Goal: Task Accomplishment & Management: Manage account settings

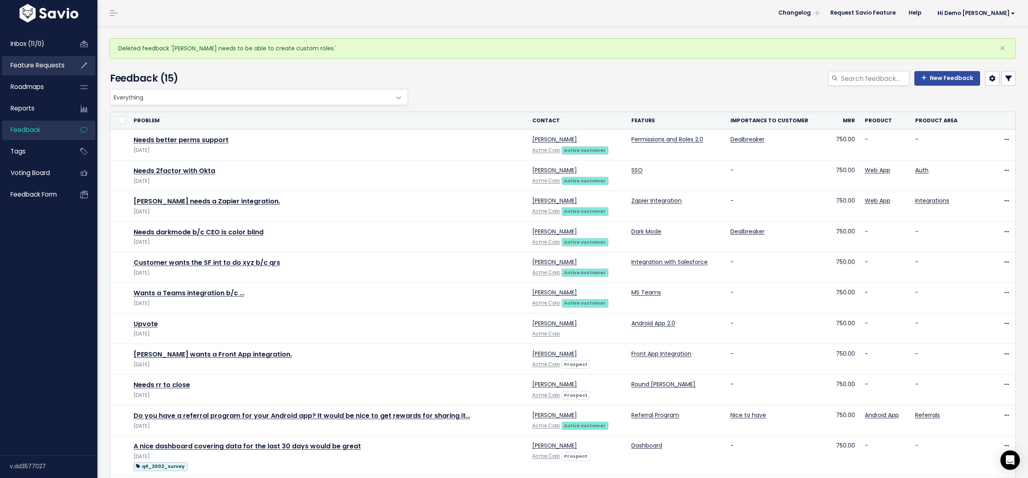
click at [45, 65] on span "Feature Requests" at bounding box center [38, 65] width 54 height 9
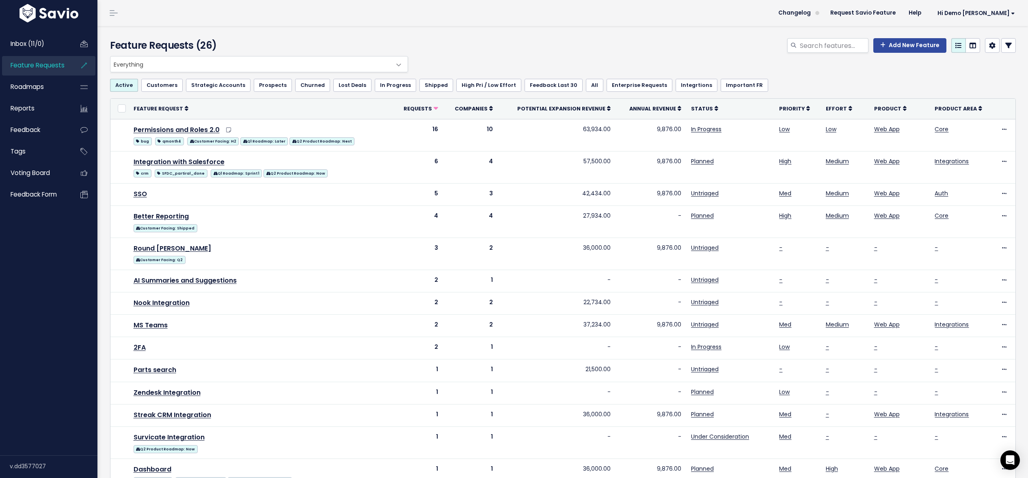
click at [637, 37] on div "Feature Requests (26) Add New Feature" at bounding box center [561, 41] width 928 height 30
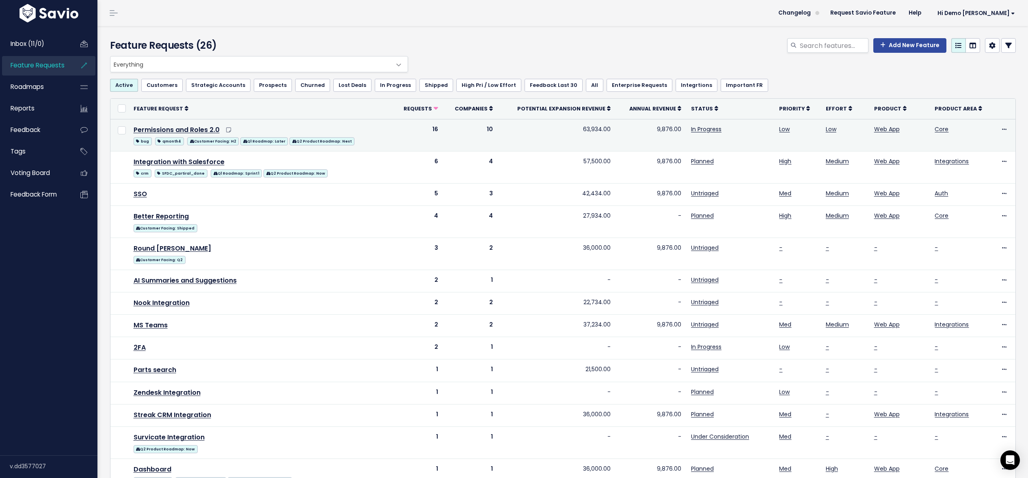
click at [588, 127] on td "63,934.00" at bounding box center [557, 135] width 118 height 32
click at [653, 127] on td "9,876.00" at bounding box center [651, 135] width 71 height 32
drag, startPoint x: 574, startPoint y: 130, endPoint x: 672, endPoint y: 134, distance: 98.0
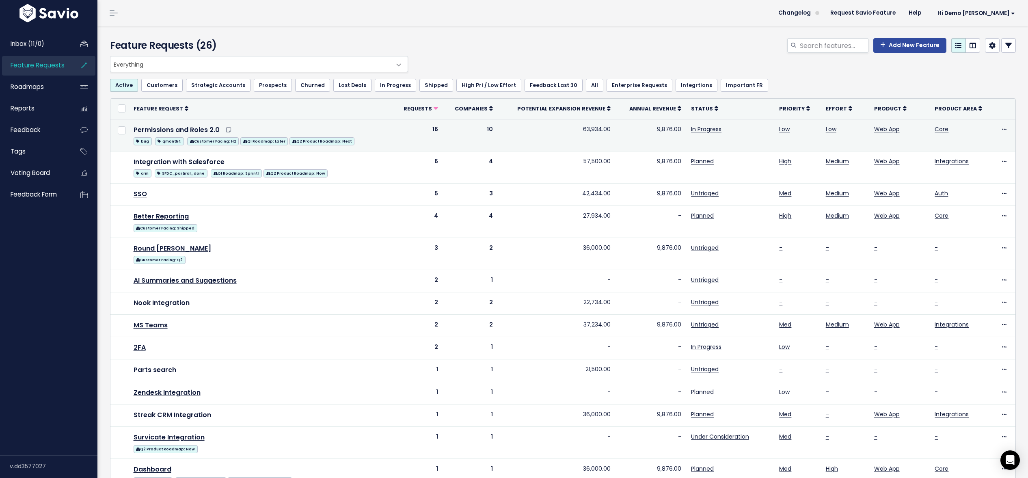
click at [672, 134] on tr "Permissions and Roles 2.0 bug qmonth4 Customer Facing: H2 Q1 Roadmap: Later Q2 …" at bounding box center [562, 135] width 905 height 32
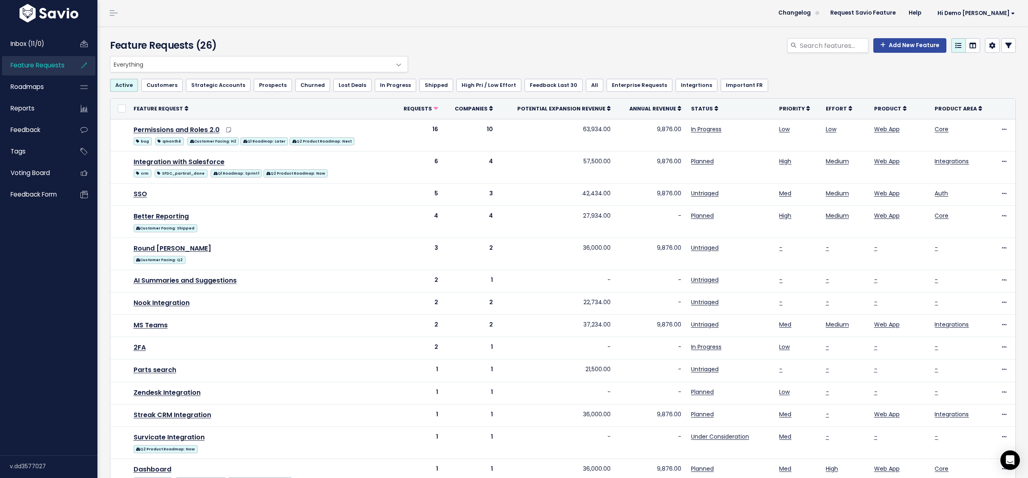
click at [265, 114] on th "Feature Request" at bounding box center [261, 109] width 264 height 20
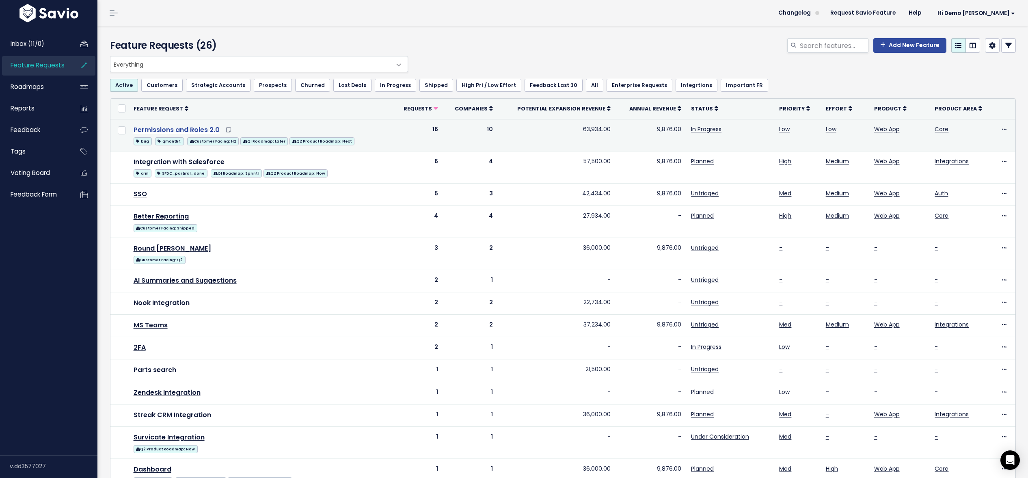
click at [184, 129] on link "Permissions and Roles 2.0" at bounding box center [177, 129] width 86 height 9
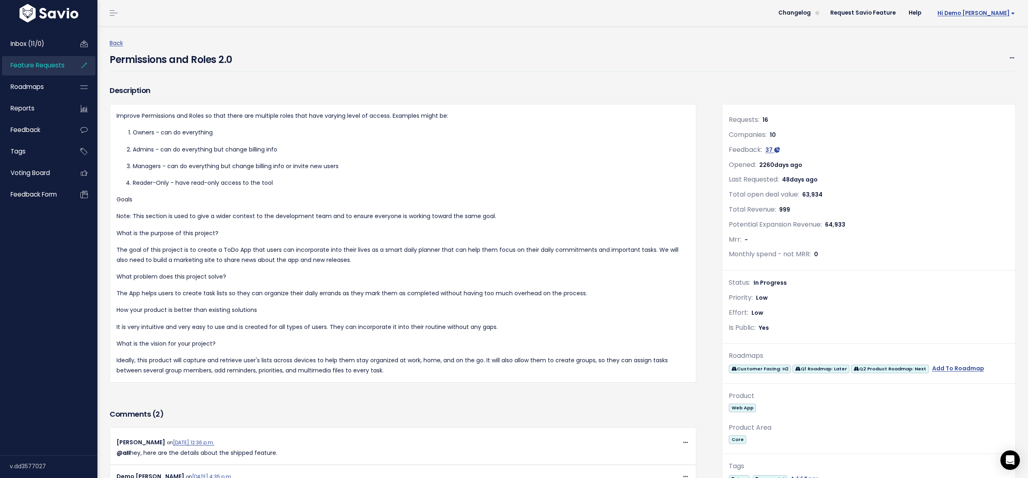
click at [993, 15] on span "Hi Demo [PERSON_NAME]" at bounding box center [977, 13] width 78 height 6
click at [981, 51] on link "My Settings" at bounding box center [989, 53] width 60 height 16
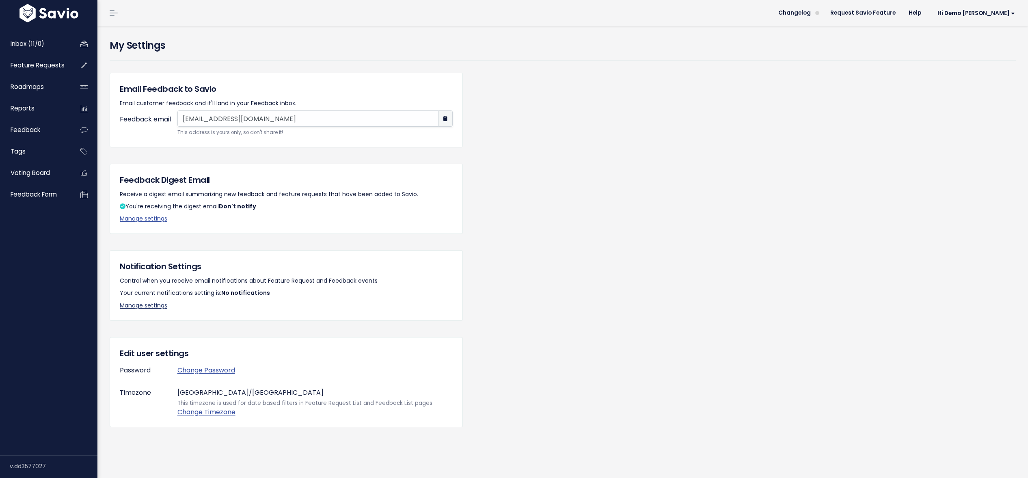
click at [154, 305] on link "Manage settings" at bounding box center [144, 305] width 48 height 8
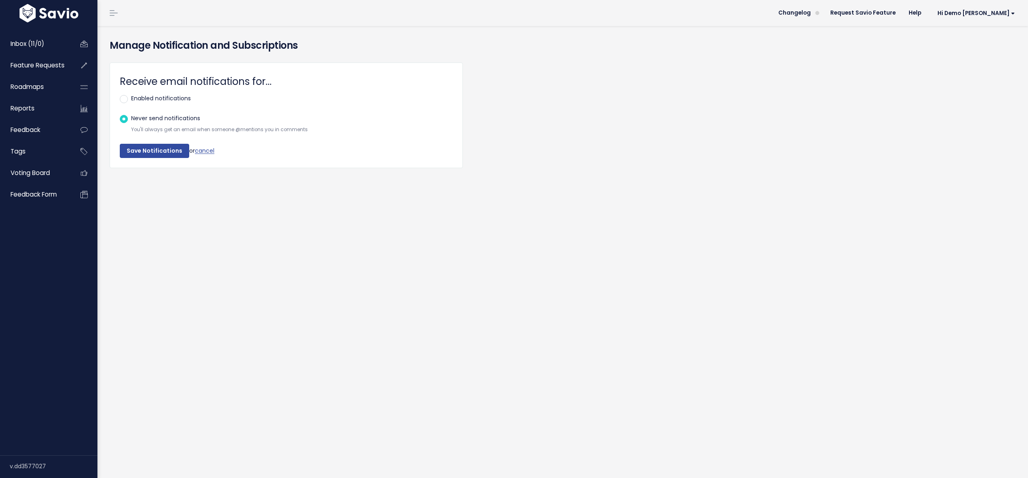
click at [156, 98] on label "Enabled notifications" at bounding box center [161, 98] width 60 height 10
click at [136, 98] on input "Enabled notifications" at bounding box center [133, 95] width 5 height 5
radio input "true"
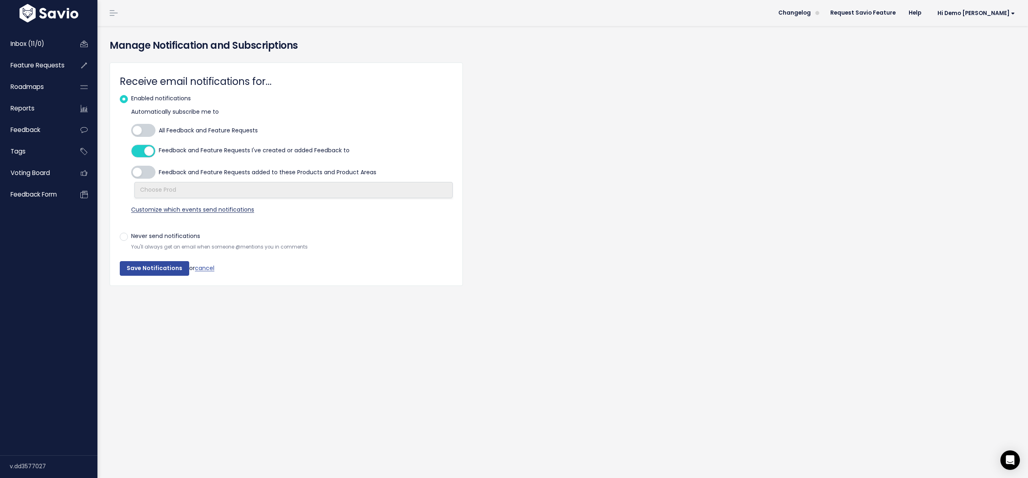
click at [174, 210] on span "Customize which events send notifications" at bounding box center [192, 209] width 123 height 8
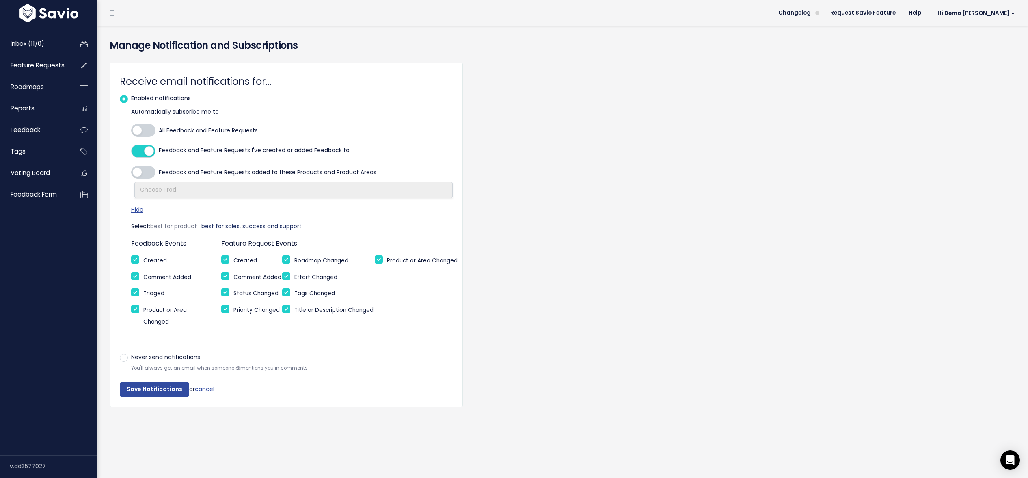
click at [267, 228] on link "best for sales, success and support" at bounding box center [251, 226] width 100 height 6
checkbox input "false"
checkbox input "true"
checkbox input "false"
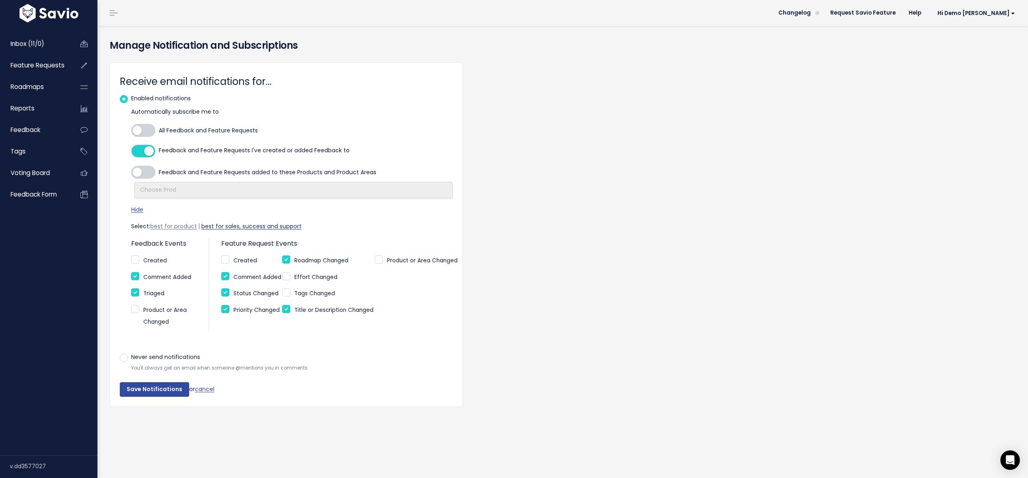
checkbox input "false"
checkbox input "true"
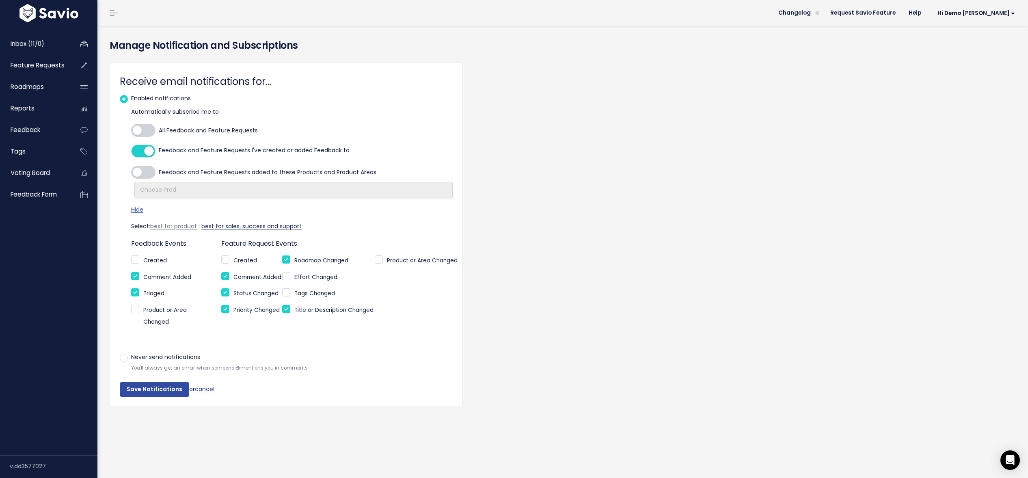
checkbox input "false"
checkbox input "true"
checkbox input "false"
click at [29, 65] on span "Feature Requests" at bounding box center [38, 65] width 54 height 9
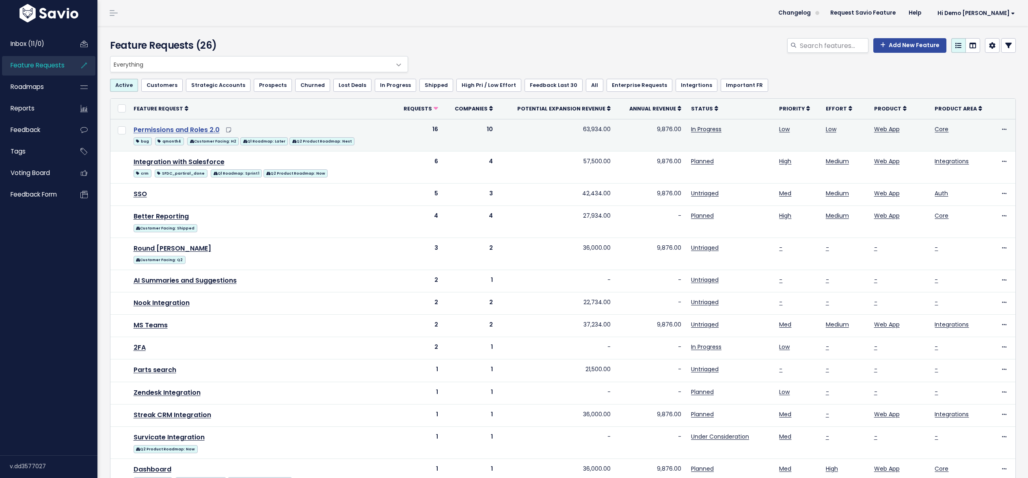
click at [161, 128] on link "Permissions and Roles 2.0" at bounding box center [177, 129] width 86 height 9
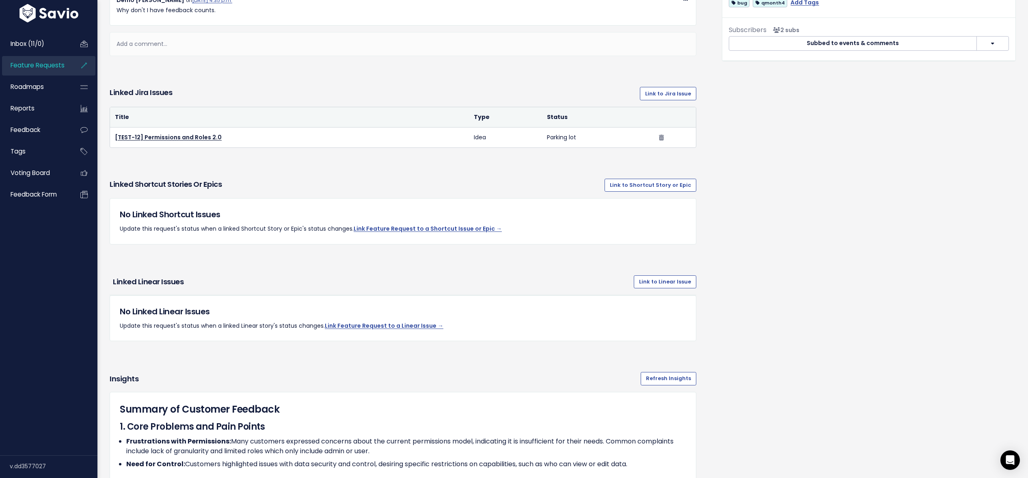
scroll to position [470, 0]
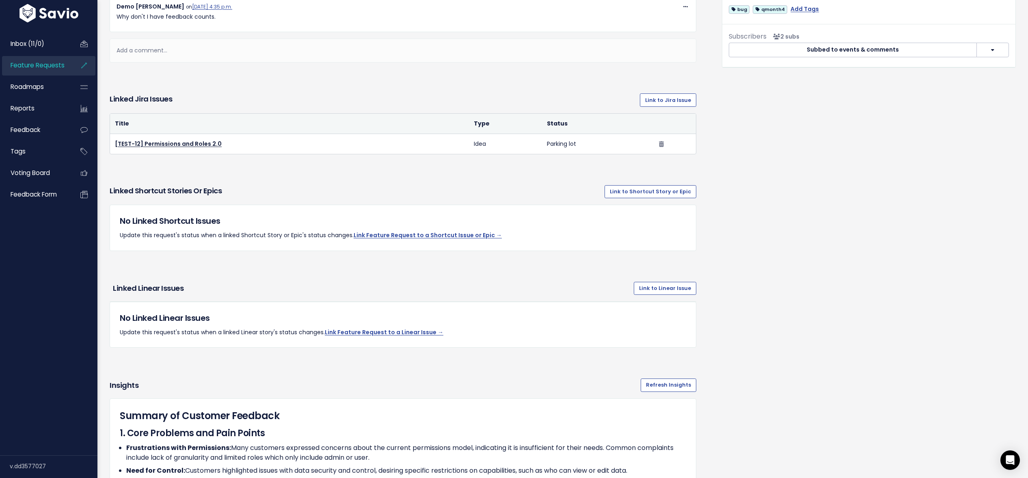
click at [37, 64] on span "Feature Requests" at bounding box center [38, 65] width 54 height 9
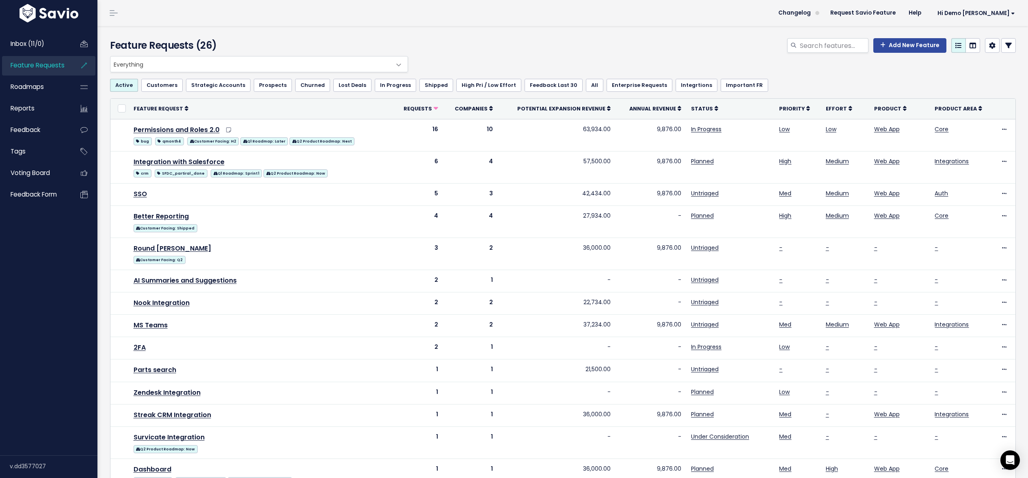
click at [544, 39] on div "Add New Feature" at bounding box center [716, 47] width 612 height 18
click at [898, 13] on link "Request Savio Feature" at bounding box center [863, 13] width 78 height 12
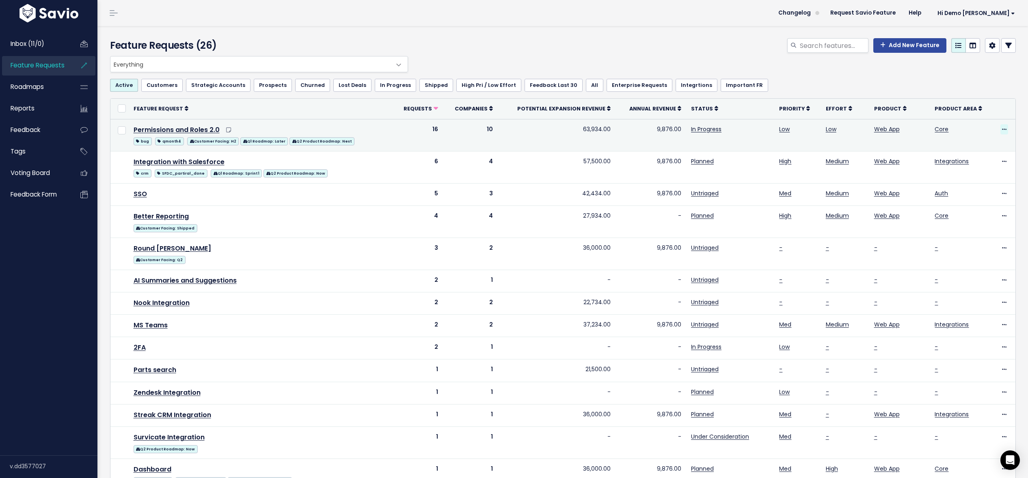
click at [1003, 127] on icon at bounding box center [1004, 129] width 4 height 5
click at [978, 149] on link "Edit" at bounding box center [976, 152] width 60 height 16
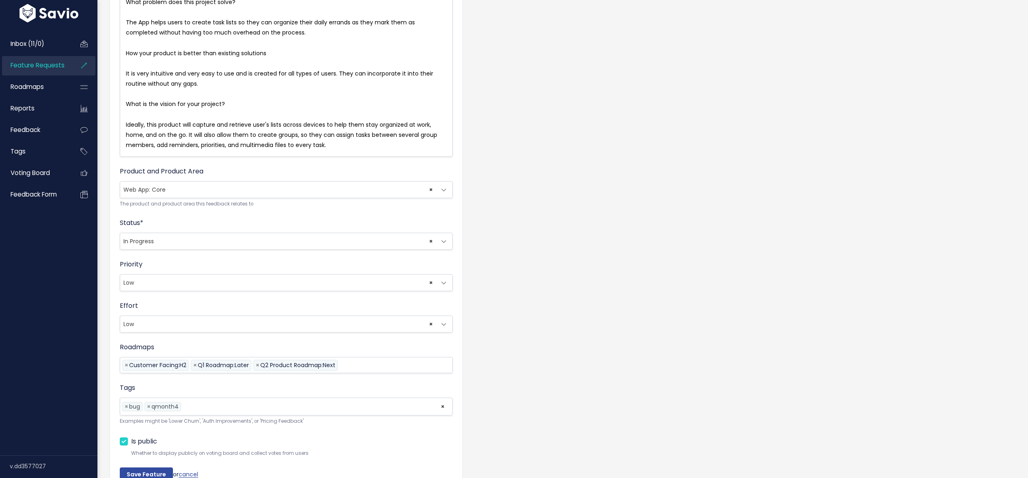
scroll to position [397, 0]
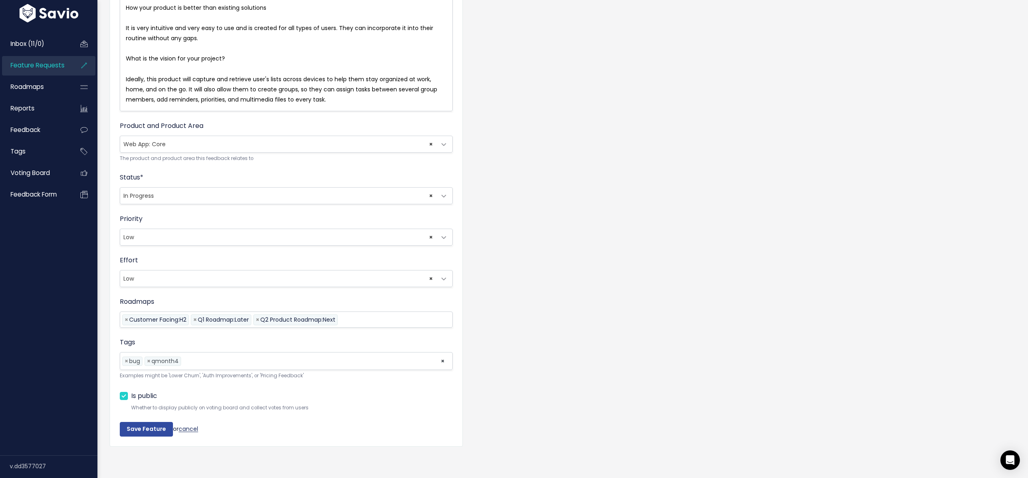
click at [189, 429] on link "cancel" at bounding box center [188, 429] width 19 height 8
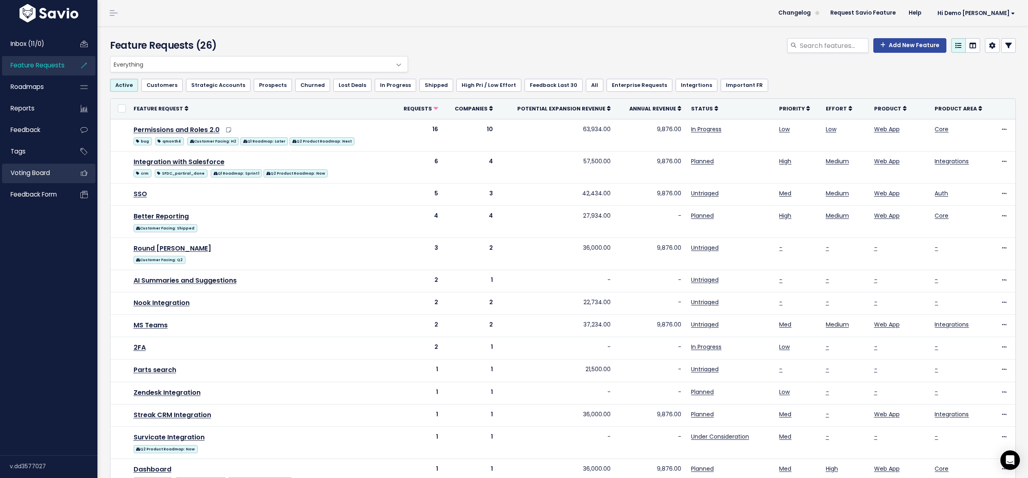
click at [48, 174] on span "Voting Board" at bounding box center [30, 173] width 39 height 9
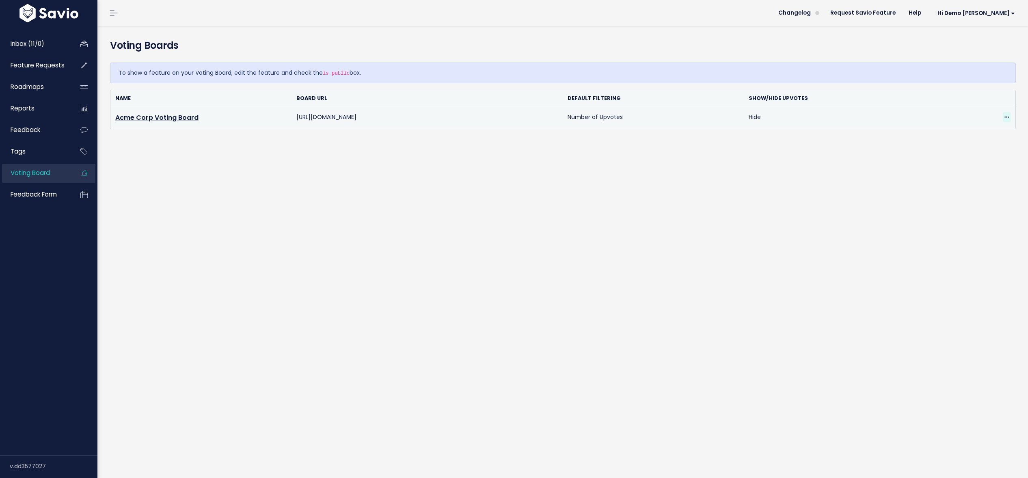
click at [1006, 117] on icon at bounding box center [1007, 117] width 4 height 5
click at [978, 136] on link "Edit" at bounding box center [978, 140] width 58 height 16
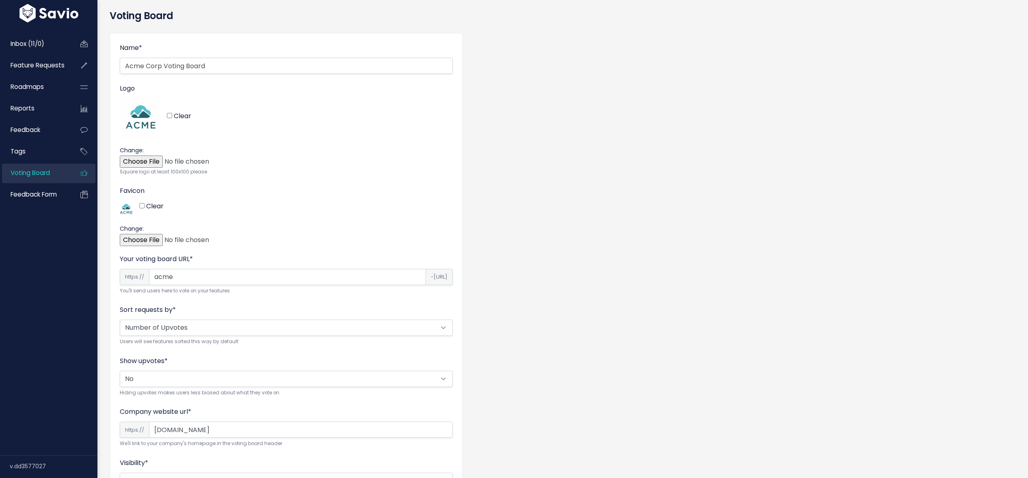
scroll to position [156, 0]
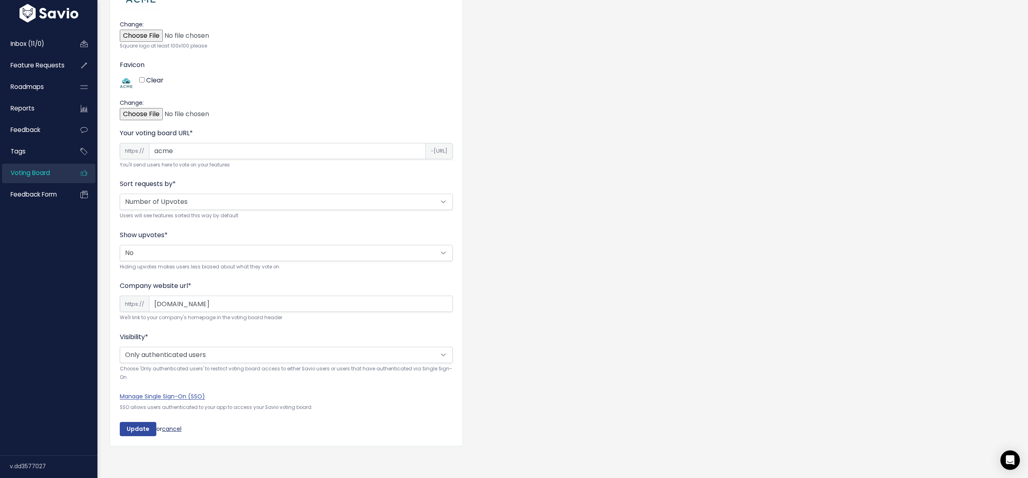
click at [178, 430] on link "cancel" at bounding box center [171, 428] width 19 height 8
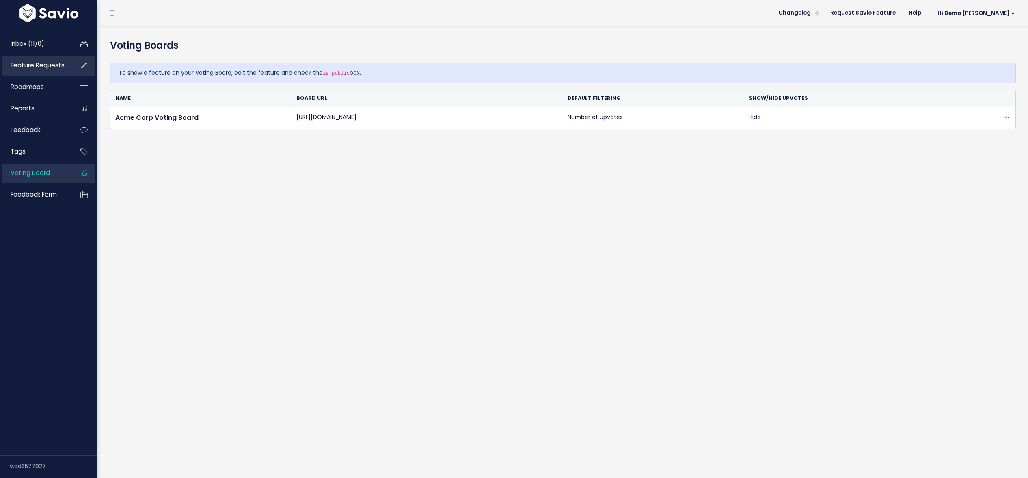
click at [26, 64] on span "Feature Requests" at bounding box center [38, 65] width 54 height 9
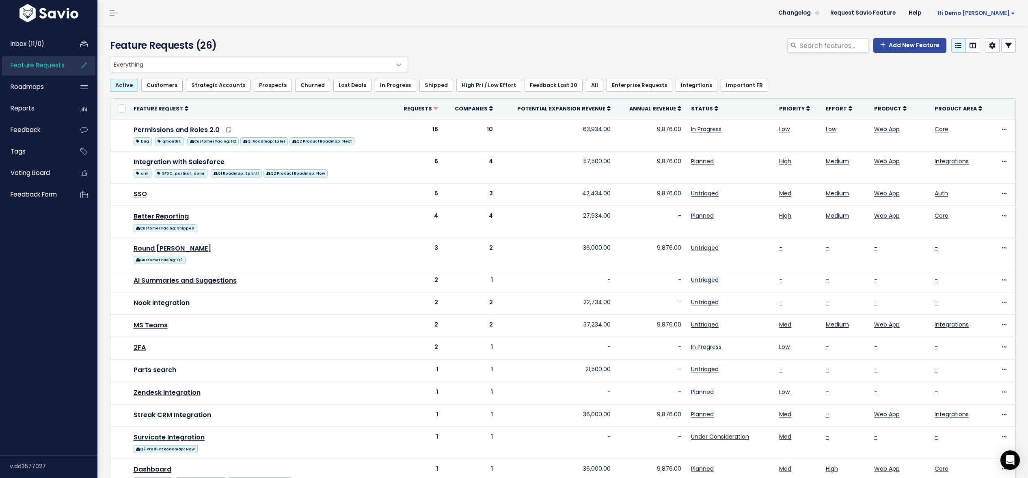
click at [992, 10] on span "Hi Demo [PERSON_NAME]" at bounding box center [977, 13] width 78 height 6
click at [975, 70] on link "Integrations" at bounding box center [989, 68] width 60 height 16
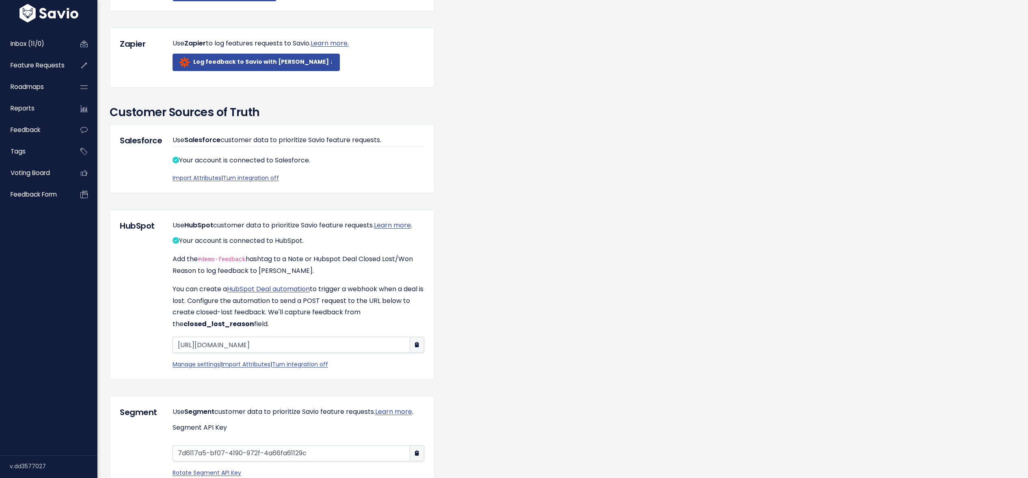
scroll to position [516, 0]
click at [197, 182] on link "Import Attributes" at bounding box center [197, 178] width 49 height 8
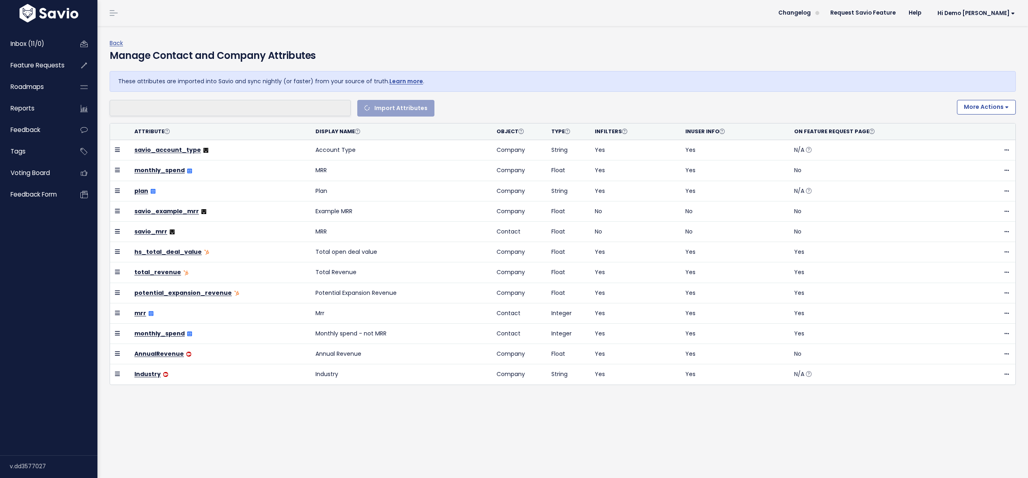
select select
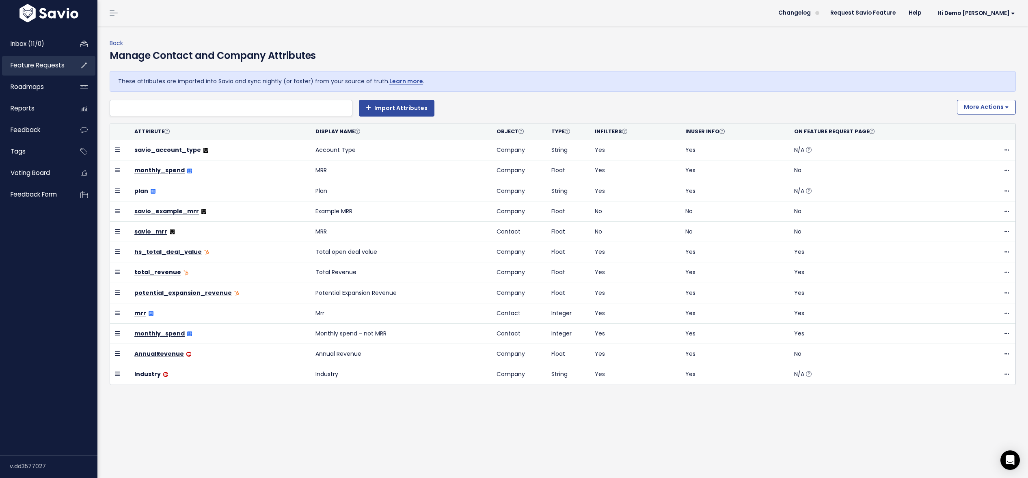
click at [46, 67] on span "Feature Requests" at bounding box center [38, 65] width 54 height 9
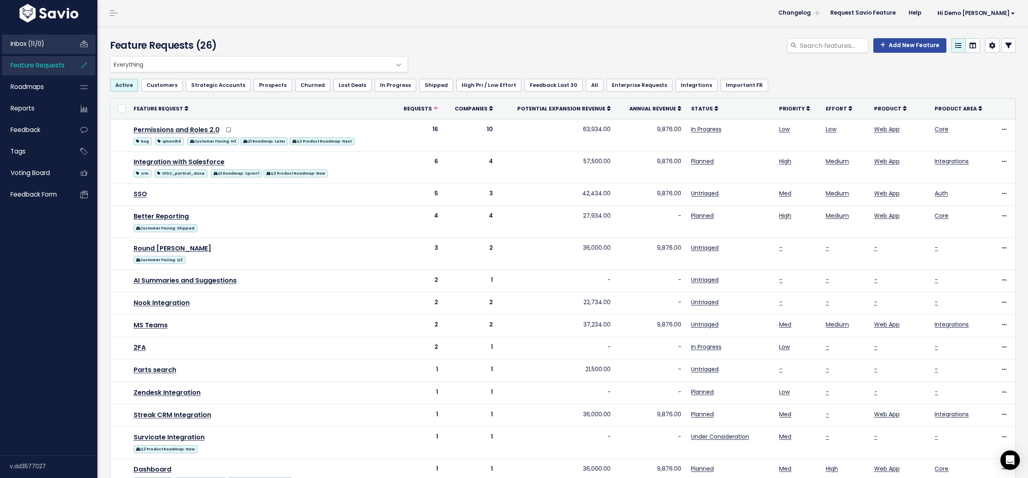
click at [22, 46] on span "Inbox (11/0)" at bounding box center [28, 43] width 34 height 9
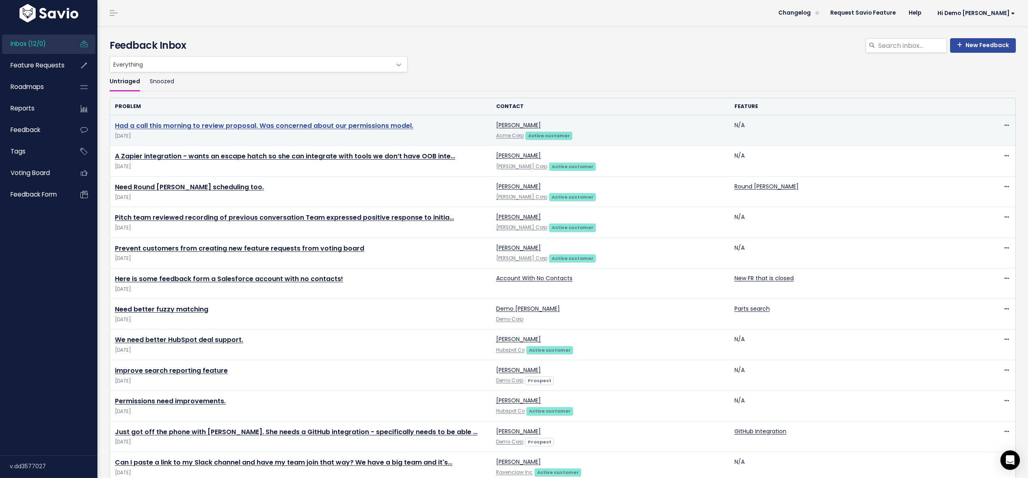
click at [204, 125] on link "Had a call this morning to review proposal. Was concerned about our permissions…" at bounding box center [264, 125] width 298 height 9
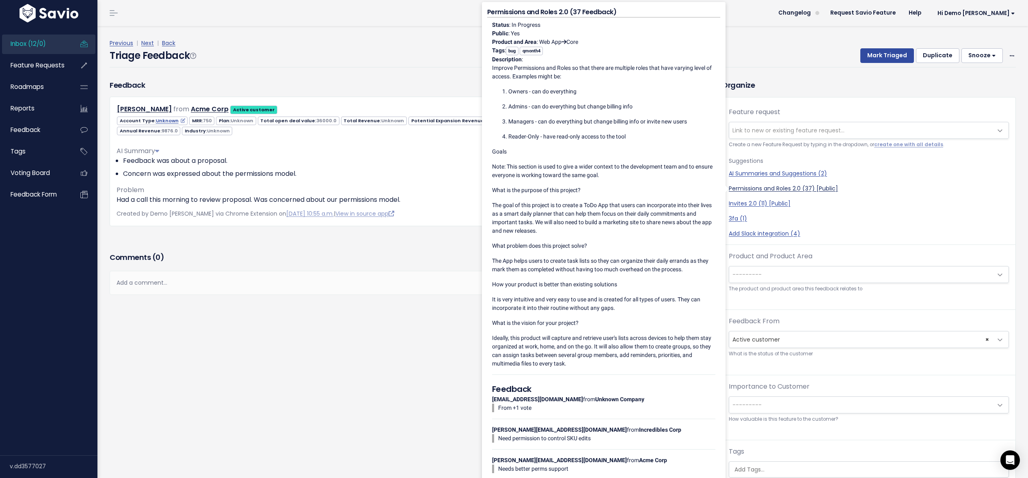
click at [776, 189] on link "Permissions and Roles 2.0 (37) [Public]" at bounding box center [869, 188] width 280 height 9
select select "199"
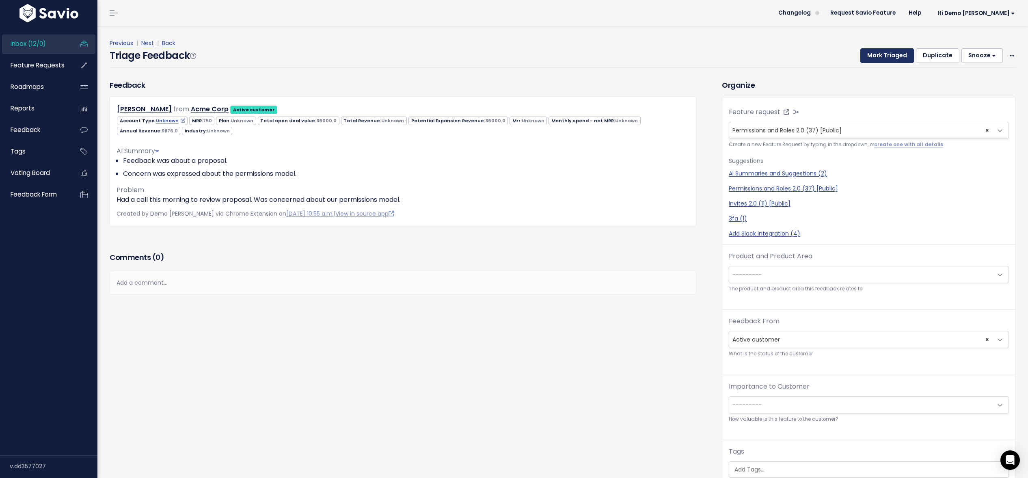
click at [882, 52] on button "Mark Triaged" at bounding box center [887, 55] width 54 height 15
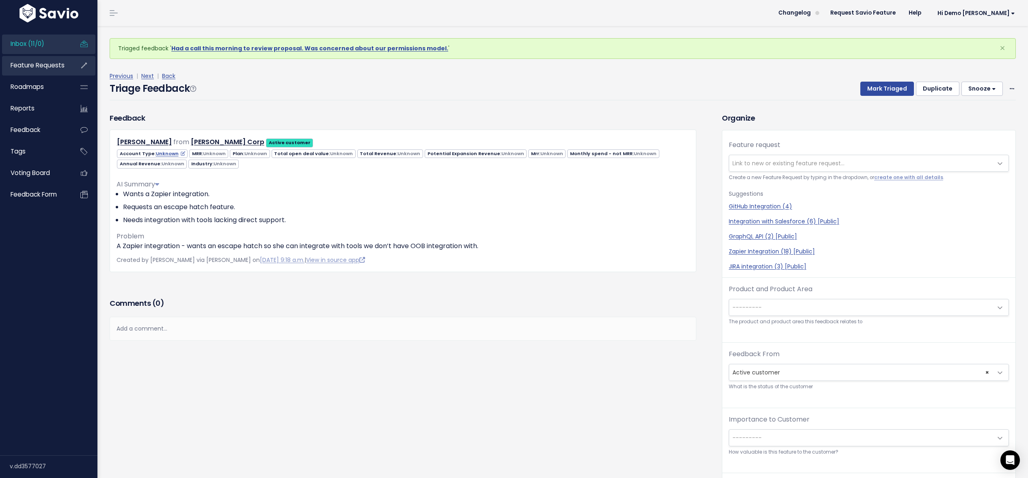
click at [40, 72] on link "Feature Requests" at bounding box center [34, 65] width 65 height 19
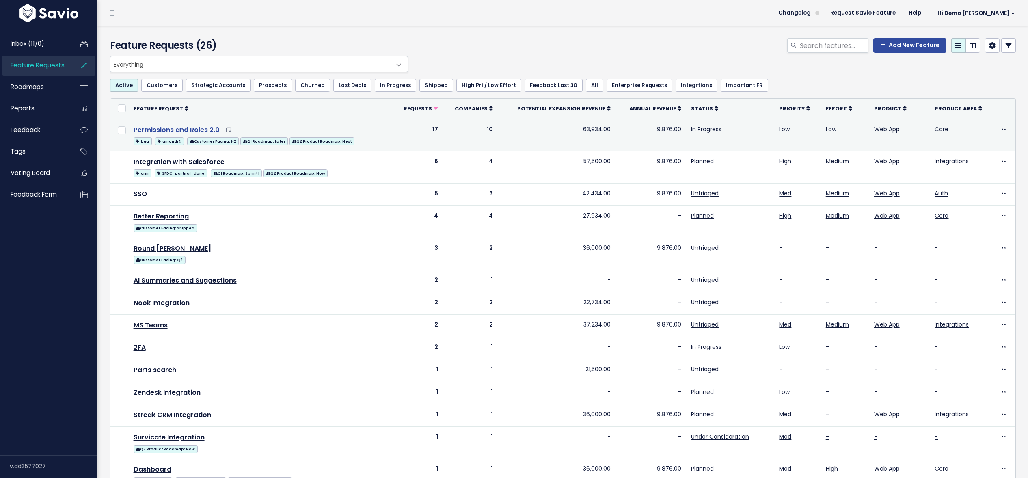
click at [178, 131] on link "Permissions and Roles 2.0" at bounding box center [177, 129] width 86 height 9
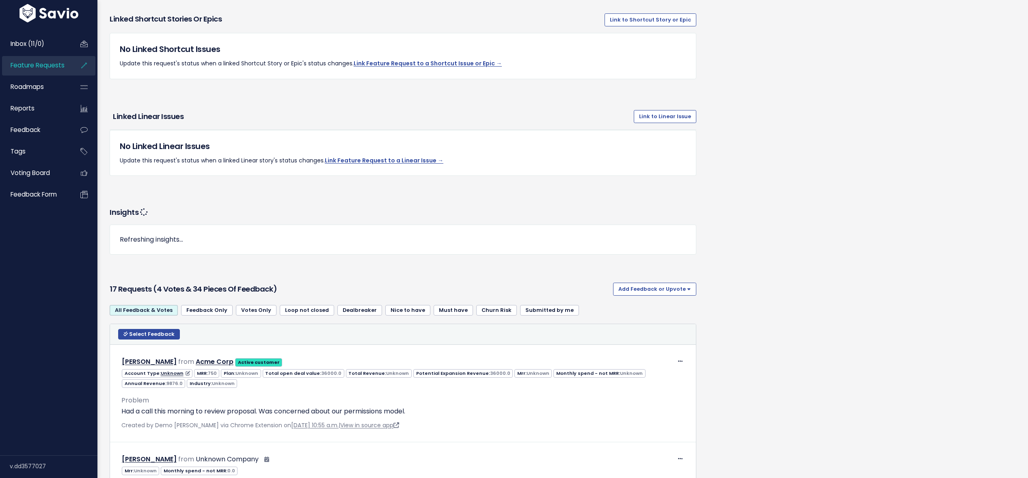
scroll to position [643, 0]
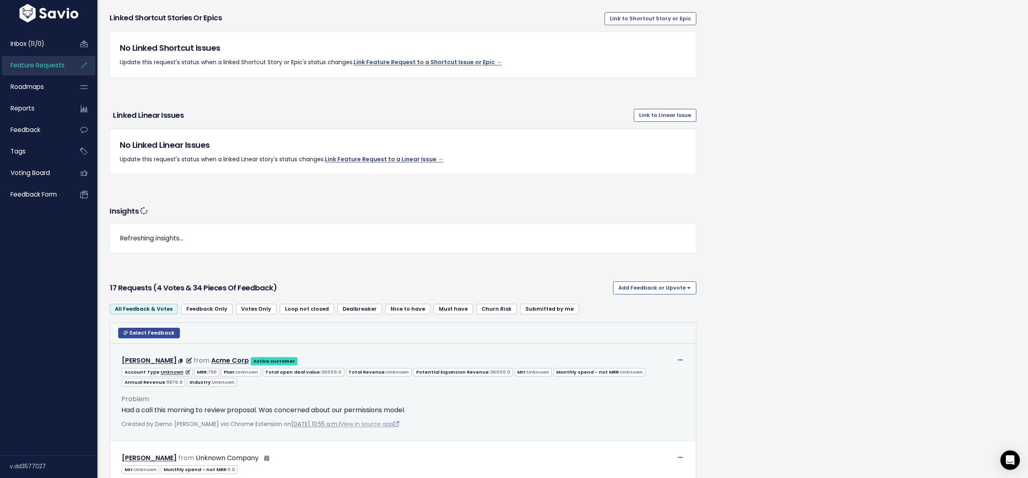
click at [381, 424] on link "View in source app" at bounding box center [369, 424] width 59 height 8
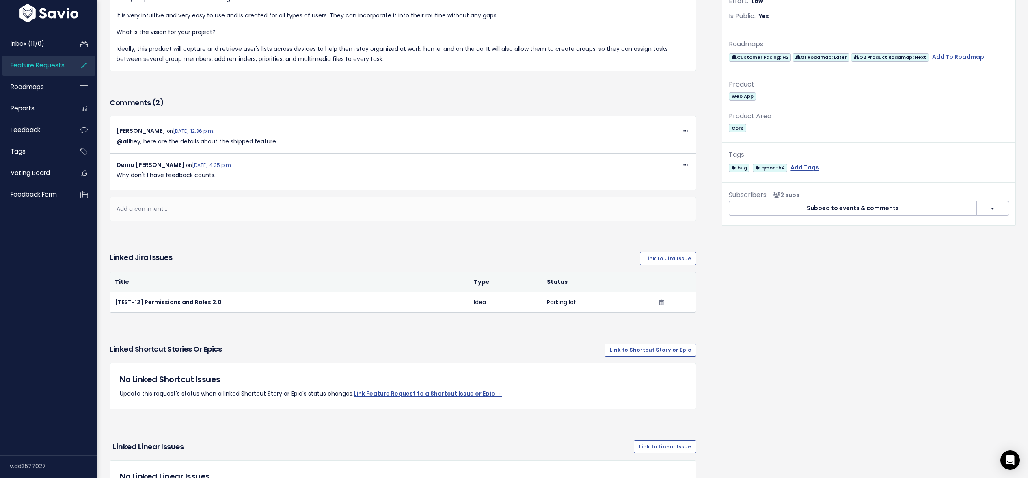
scroll to position [0, 0]
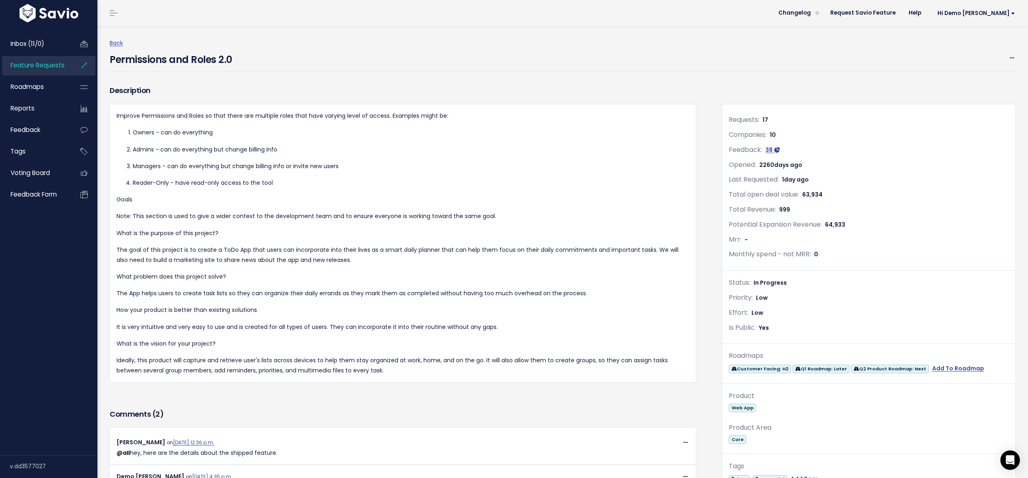
click at [35, 69] on span "Feature Requests" at bounding box center [38, 65] width 54 height 9
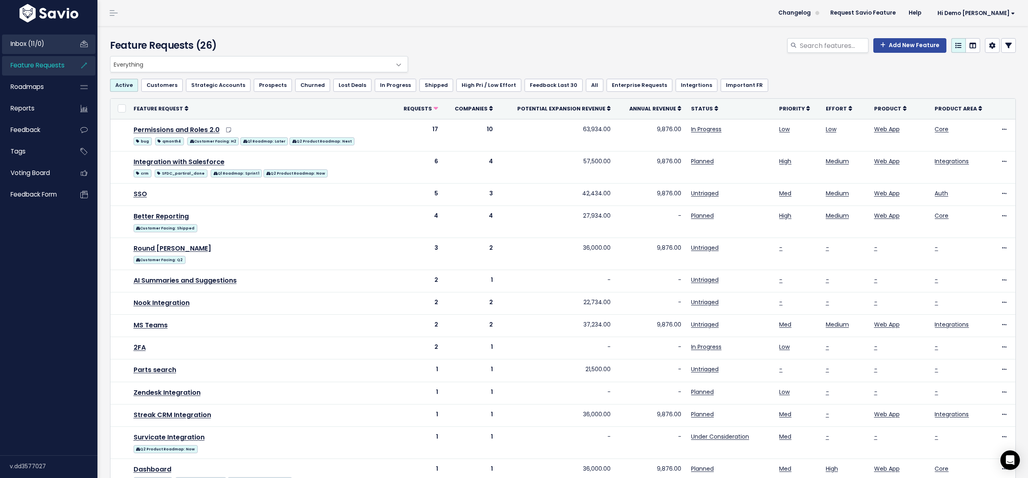
click at [31, 42] on span "Inbox (11/0)" at bounding box center [28, 43] width 34 height 9
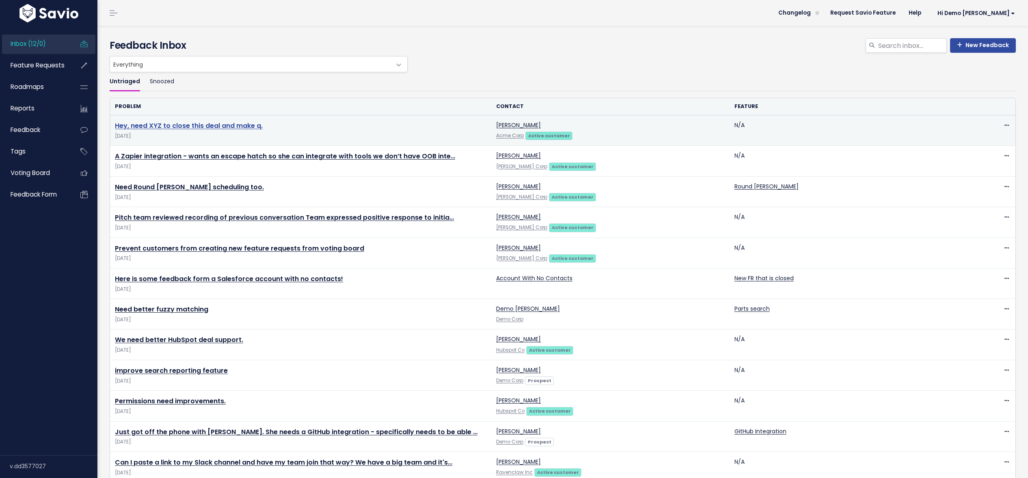
click at [247, 127] on link "Hey, need XYZ to close this deal and make q." at bounding box center [189, 125] width 148 height 9
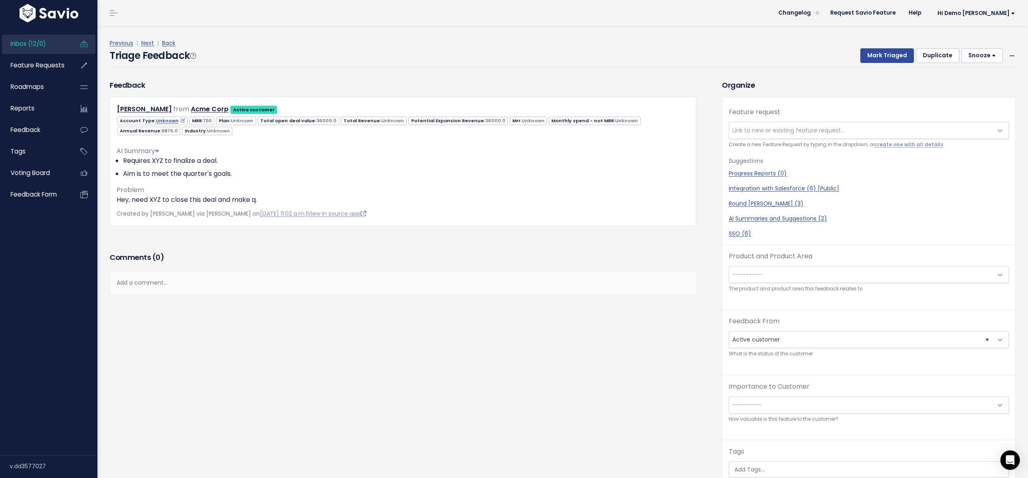
click at [34, 46] on span "Inbox (12/0)" at bounding box center [28, 43] width 35 height 9
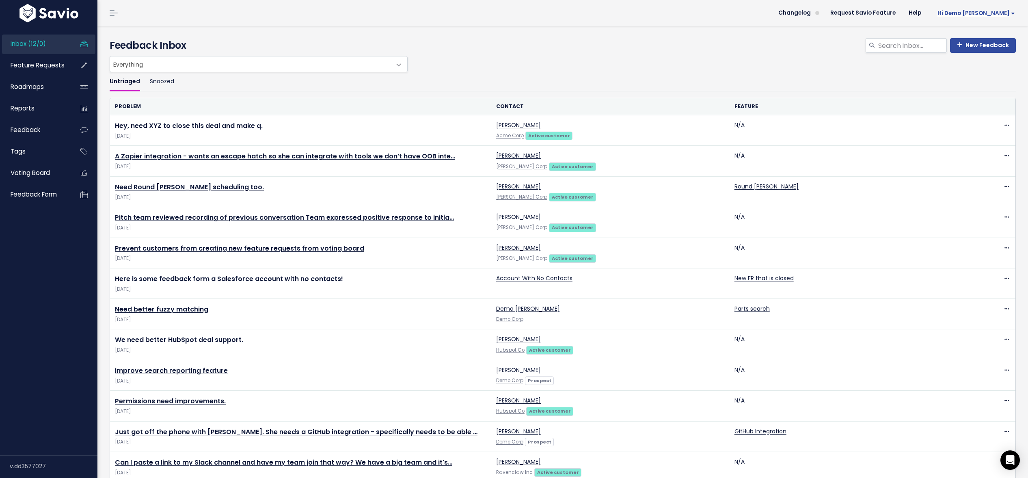
click at [987, 12] on span "Hi Demo [PERSON_NAME]" at bounding box center [977, 13] width 78 height 6
click at [985, 38] on link "Vault Settings" at bounding box center [989, 37] width 60 height 16
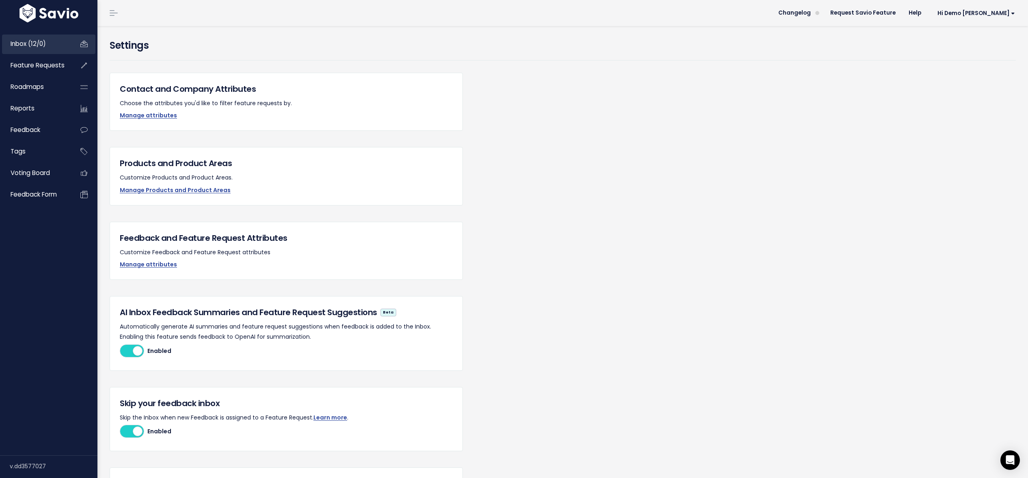
click at [14, 39] on link "Inbox (12/0)" at bounding box center [34, 44] width 65 height 19
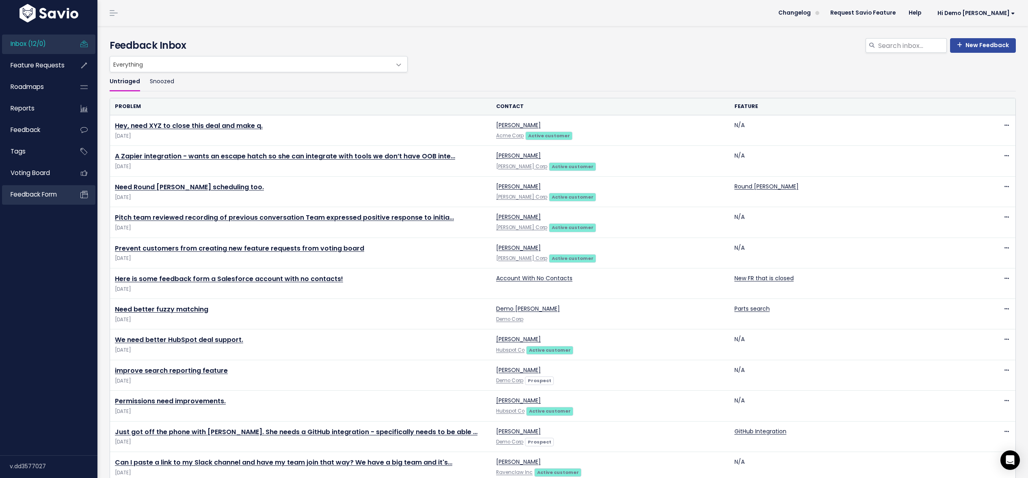
click at [27, 196] on span "Feedback form" at bounding box center [34, 194] width 46 height 9
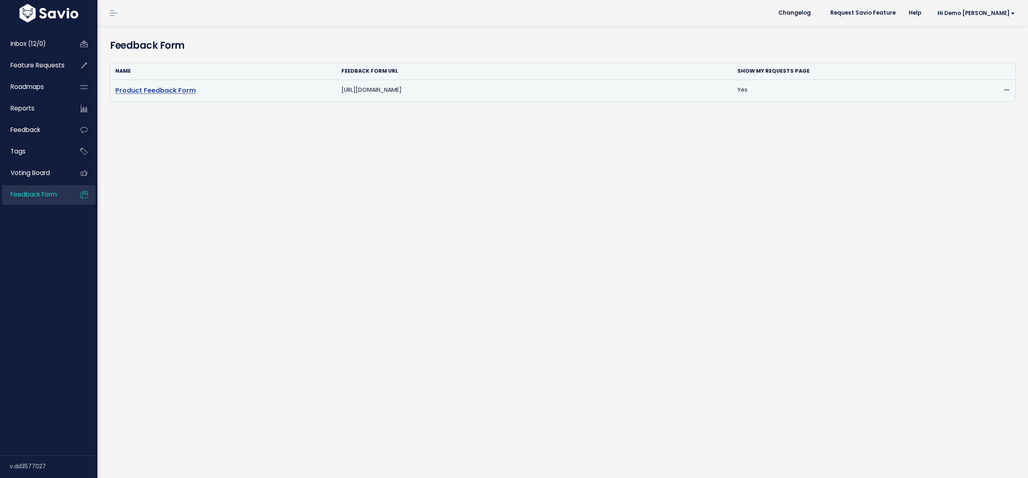
click at [158, 94] on link "Product Feedback Form" at bounding box center [155, 90] width 80 height 9
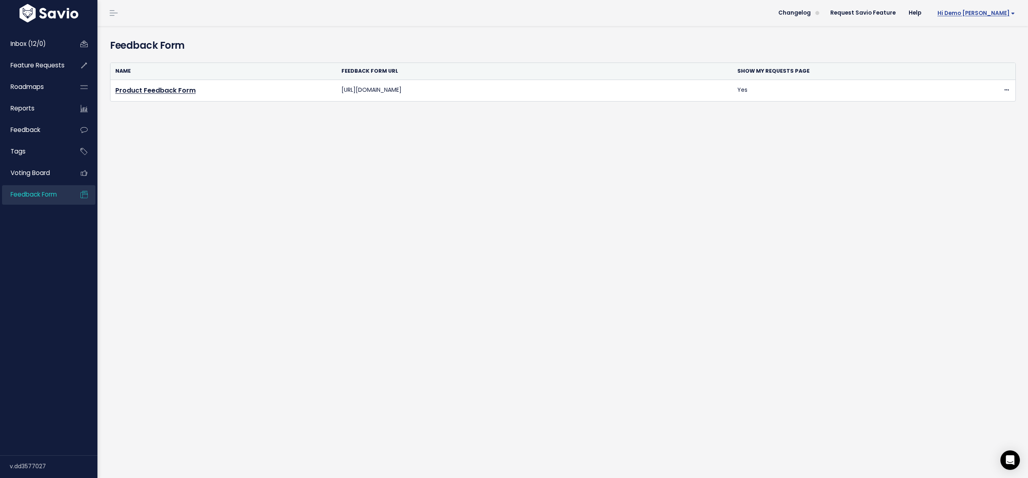
click at [990, 16] on span "Hi Demo [PERSON_NAME]" at bounding box center [977, 13] width 78 height 6
click at [983, 67] on link "Integrations" at bounding box center [989, 68] width 60 height 16
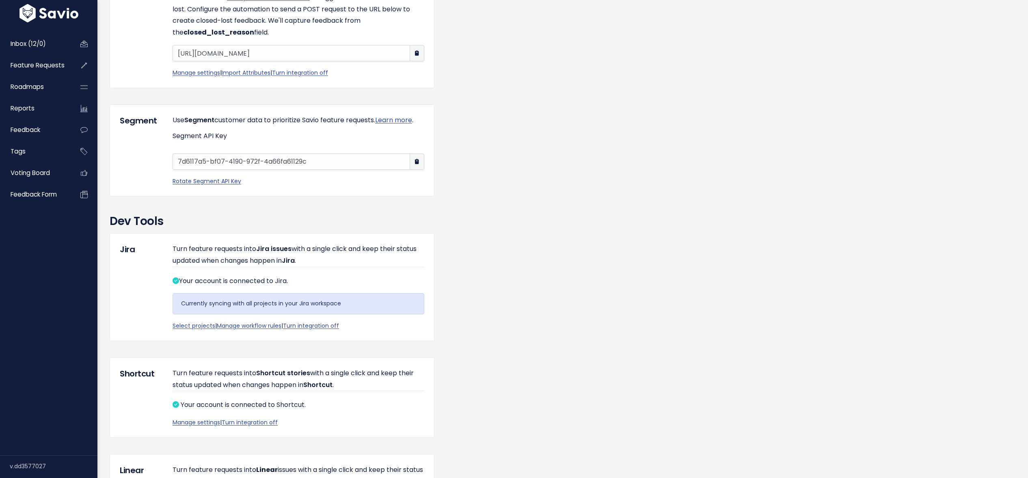
scroll to position [808, 0]
click at [257, 329] on link "Manage workflow rules" at bounding box center [249, 325] width 65 height 8
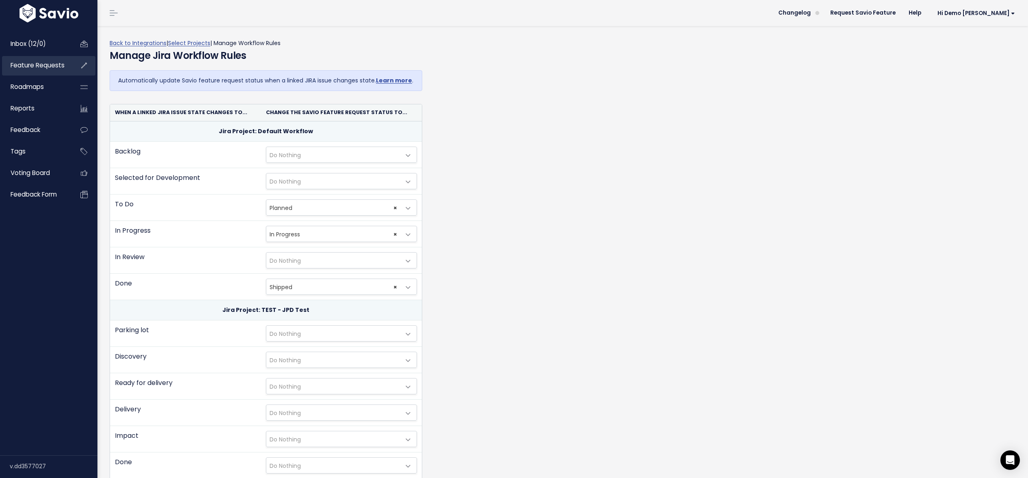
click at [57, 67] on span "Feature Requests" at bounding box center [38, 65] width 54 height 9
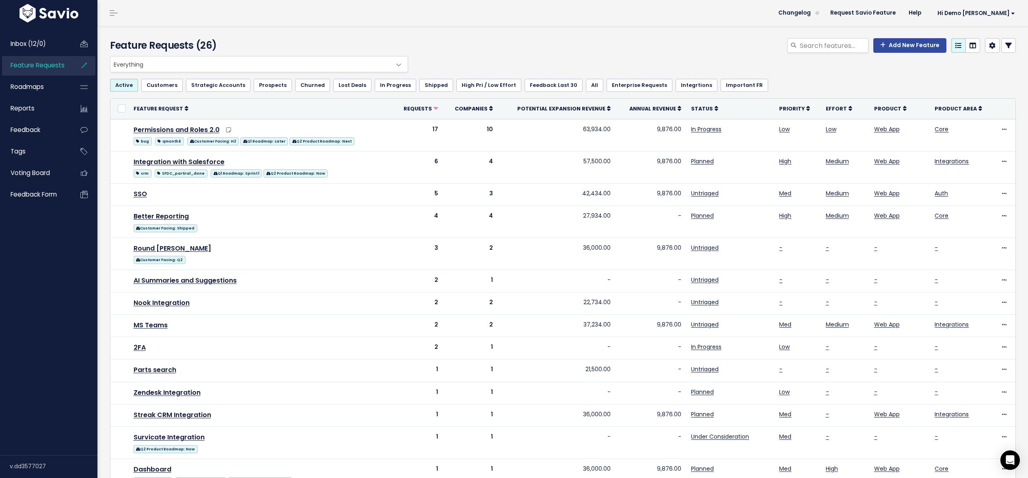
click at [534, 41] on div "Add New Feature" at bounding box center [716, 47] width 612 height 18
click at [35, 133] on span "Feedback" at bounding box center [26, 129] width 30 height 9
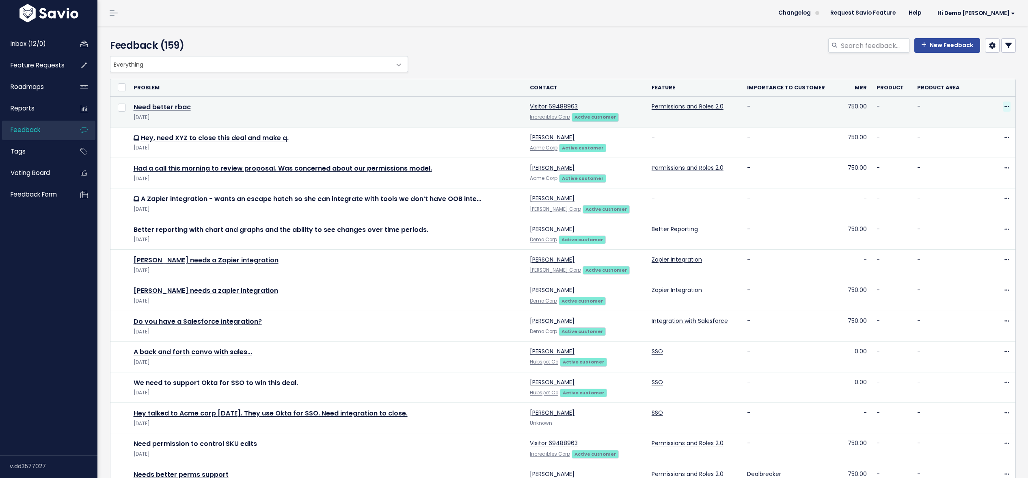
click at [1007, 106] on icon at bounding box center [1007, 106] width 4 height 5
click at [974, 166] on link "Delete" at bounding box center [974, 161] width 58 height 16
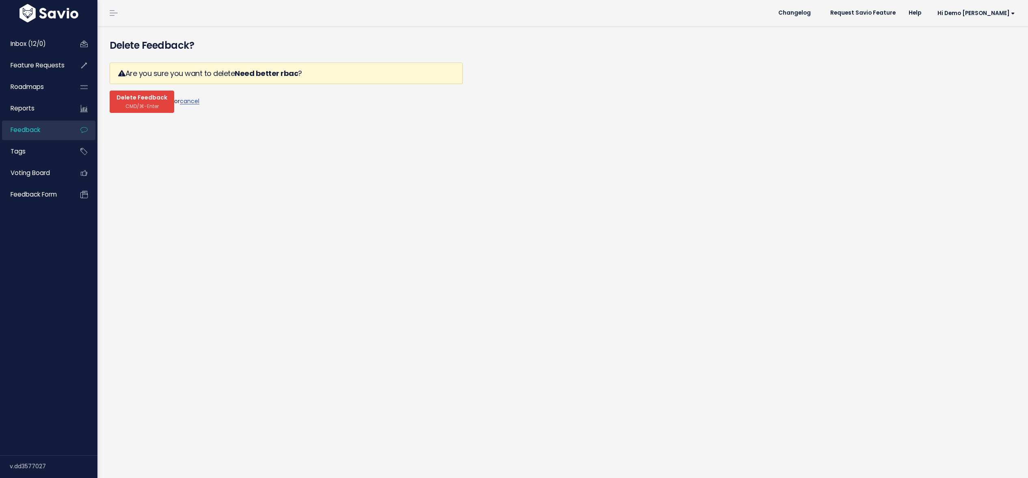
click at [155, 107] on span "CMD/⌘-Enter" at bounding box center [141, 106] width 33 height 6
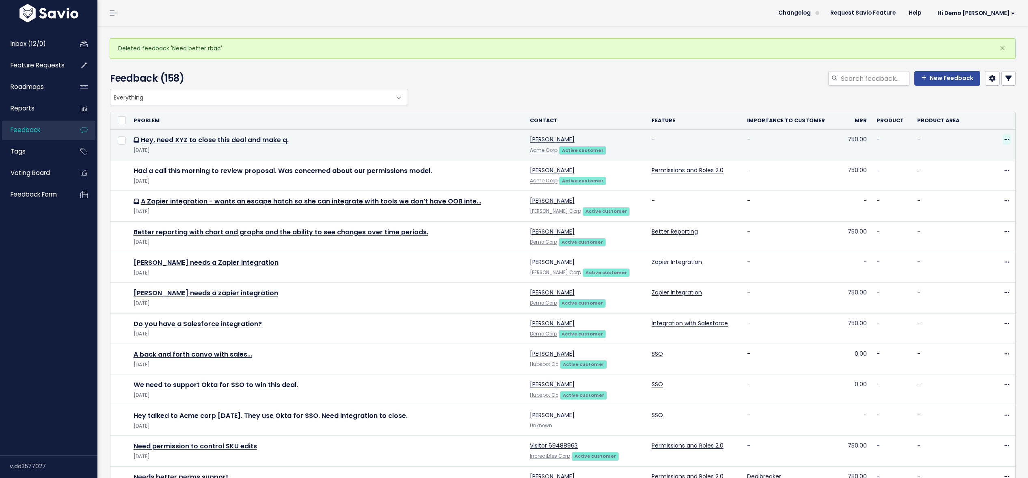
click at [1008, 140] on icon at bounding box center [1007, 139] width 4 height 5
click at [978, 177] on link "Delete" at bounding box center [974, 178] width 58 height 16
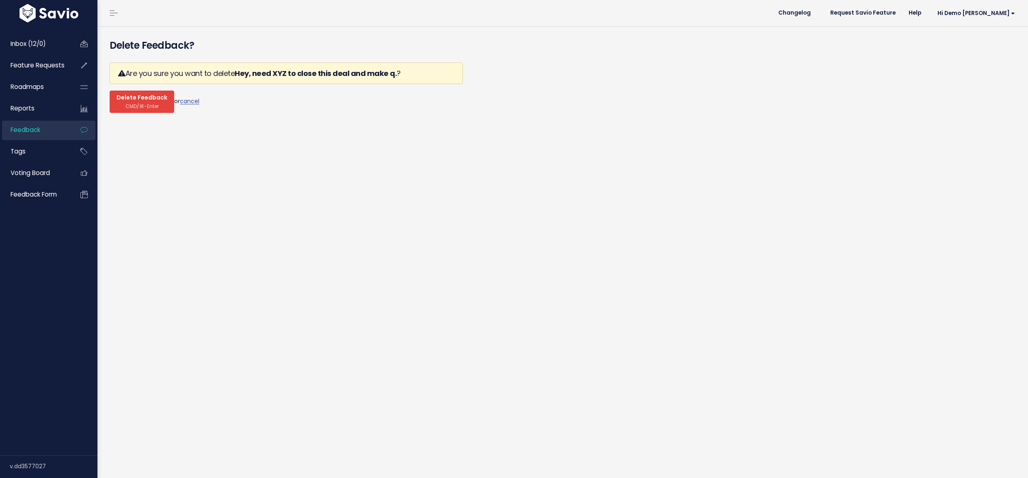
click at [155, 100] on span "Delete Feedback" at bounding box center [142, 97] width 51 height 7
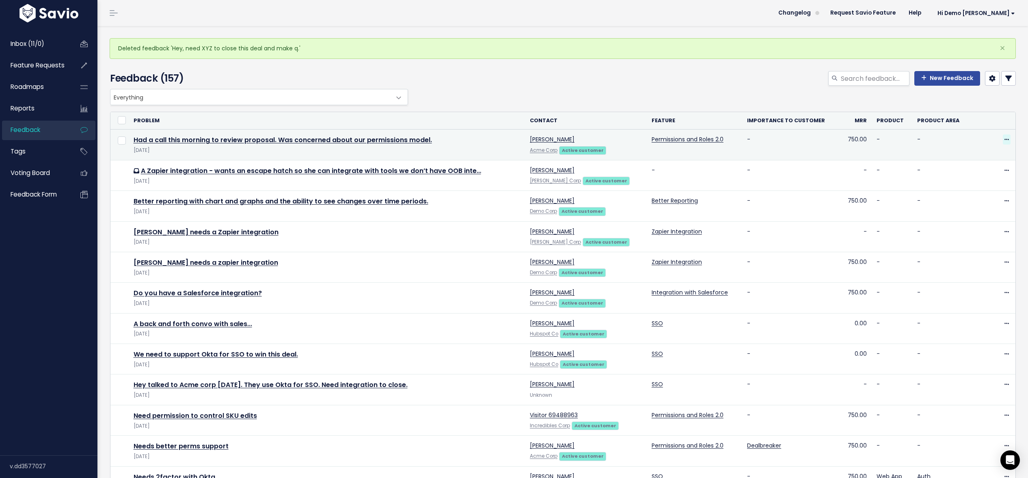
click at [1009, 138] on span at bounding box center [1007, 139] width 8 height 10
click at [964, 195] on link "Delete" at bounding box center [974, 194] width 58 height 16
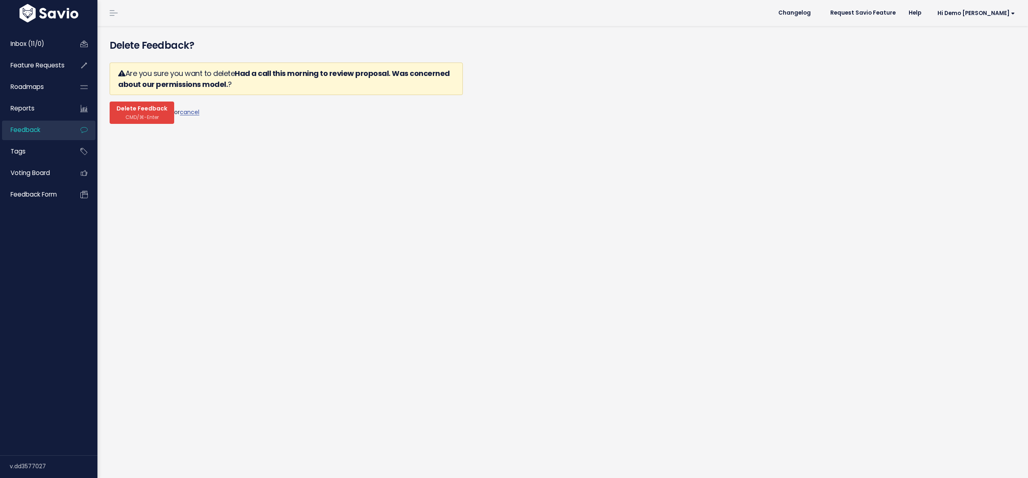
click at [140, 113] on button "Delete Feedback CMD/⌘-Enter" at bounding box center [142, 113] width 65 height 22
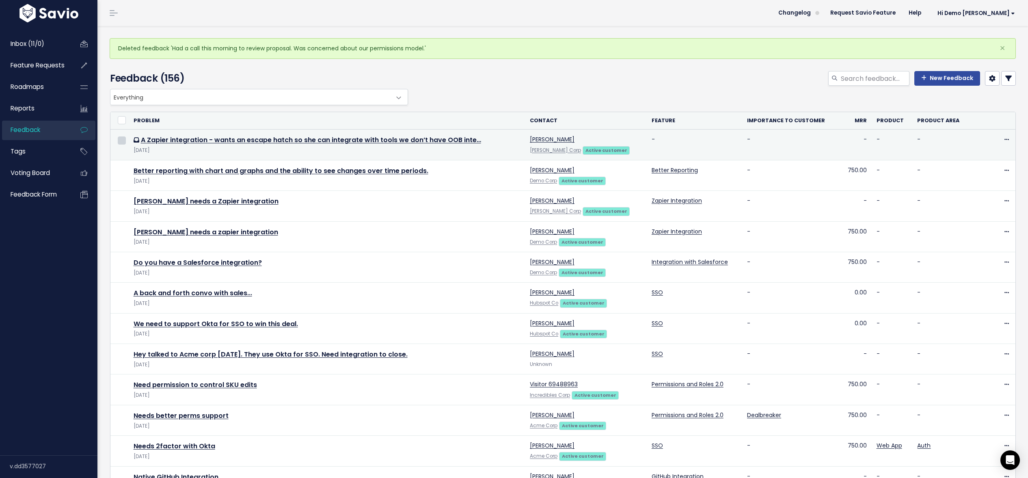
click at [124, 141] on input "checkbox" at bounding box center [122, 140] width 8 height 8
checkbox input "true"
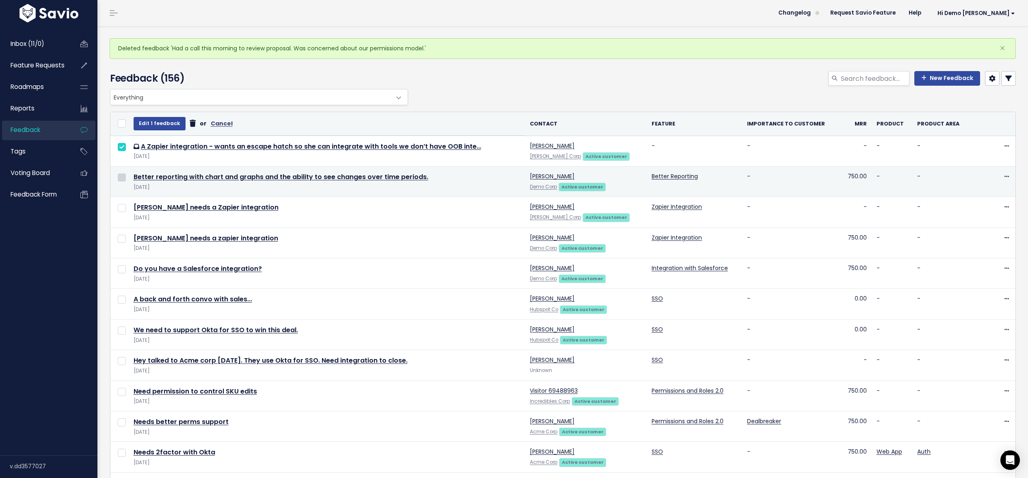
click at [125, 178] on input "checkbox" at bounding box center [122, 177] width 8 height 8
checkbox input "true"
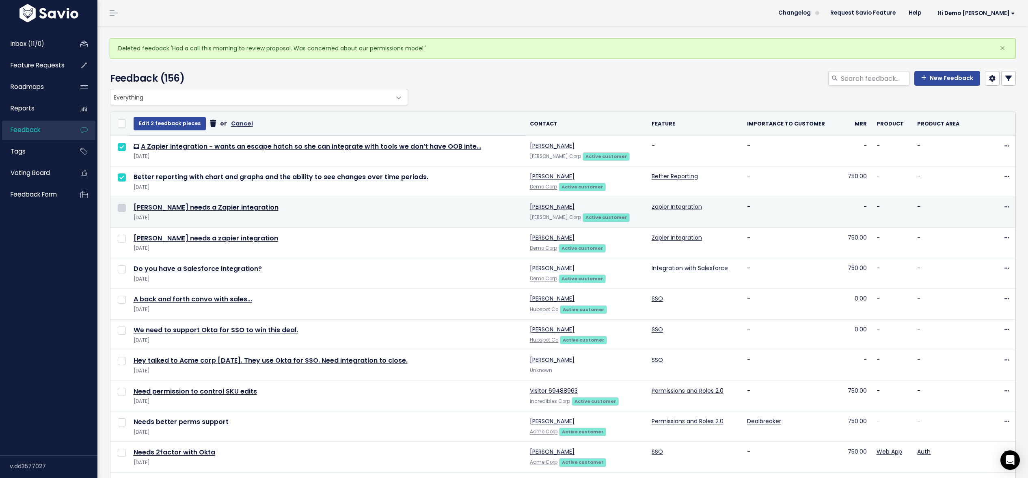
click at [121, 210] on input "checkbox" at bounding box center [122, 208] width 8 height 8
checkbox input "true"
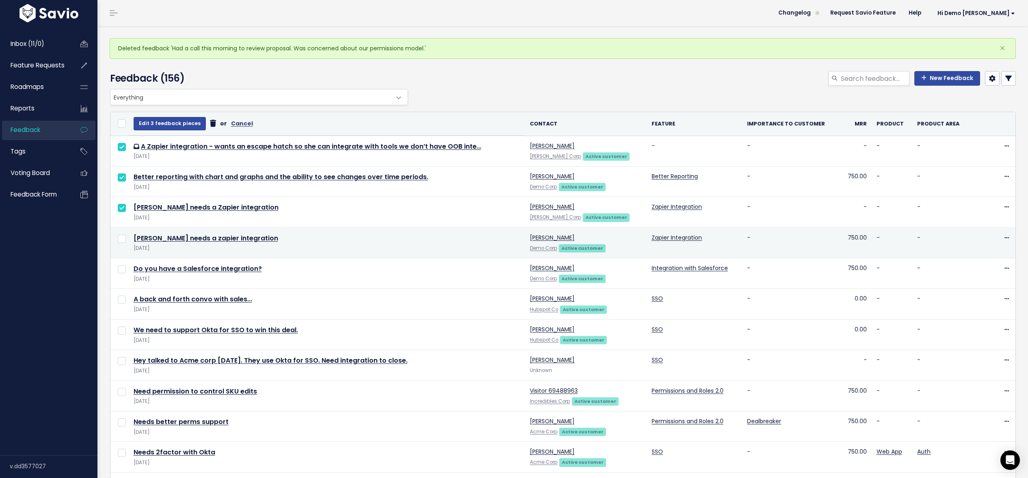
click at [122, 243] on td at bounding box center [119, 242] width 18 height 30
click at [121, 240] on input "checkbox" at bounding box center [122, 239] width 8 height 8
checkbox input "true"
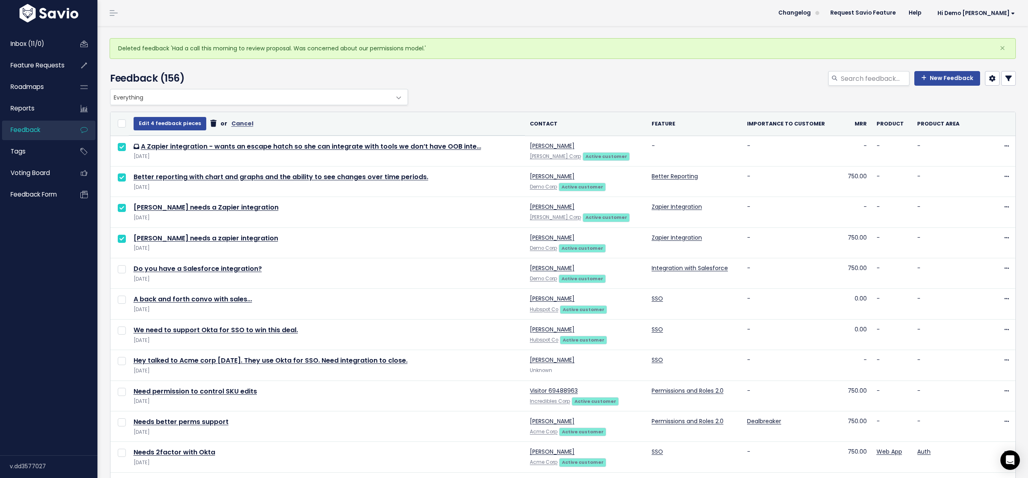
click at [210, 124] on icon at bounding box center [213, 123] width 6 height 0
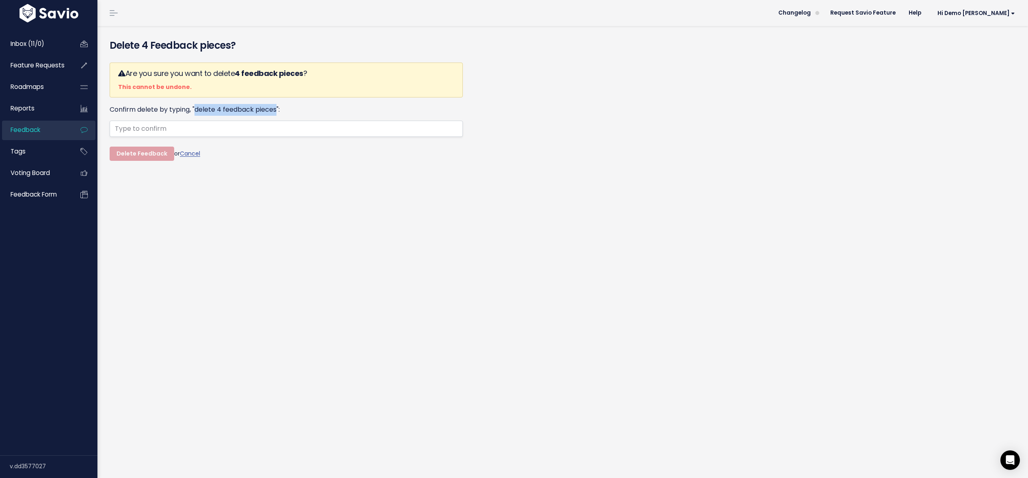
drag, startPoint x: 196, startPoint y: 109, endPoint x: 277, endPoint y: 115, distance: 80.7
click at [277, 115] on label "Confirm delete by typing, "delete 4 feedback pieces":" at bounding box center [195, 110] width 170 height 12
copy label "delete 4 feedback pieces"
click at [237, 130] on input "text" at bounding box center [286, 129] width 353 height 16
paste input "delete 4 feedback pieces"
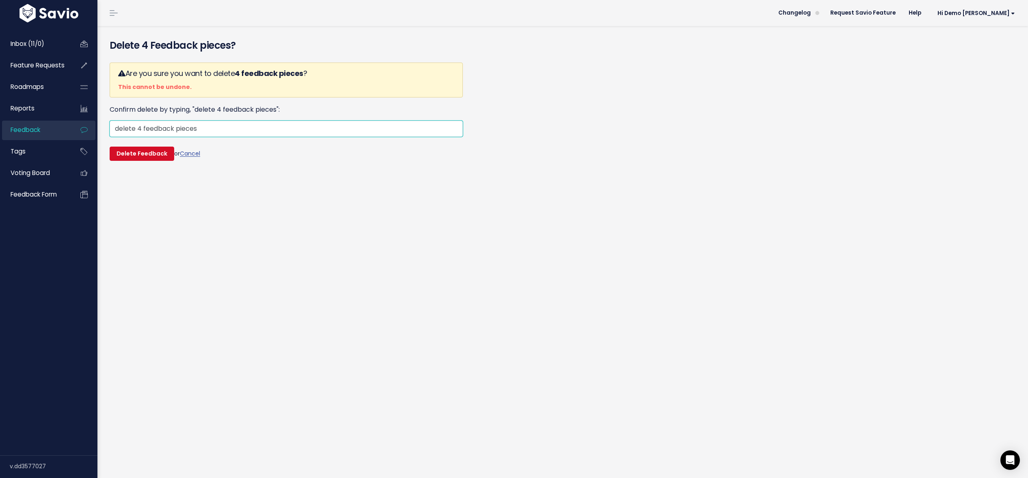
type input "delete 4 feedback pieces"
click at [158, 155] on input "Delete Feedback" at bounding box center [142, 154] width 65 height 15
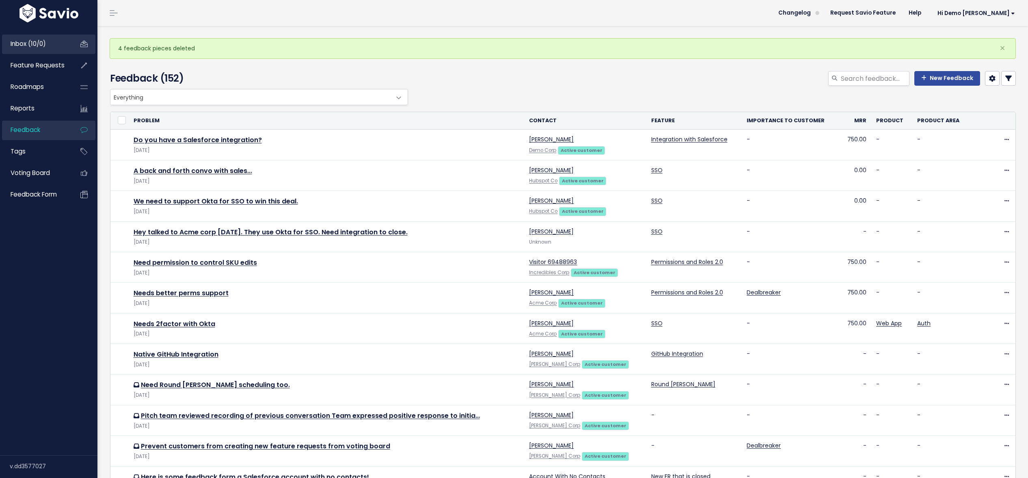
click at [38, 45] on span "Inbox (10/0)" at bounding box center [28, 43] width 35 height 9
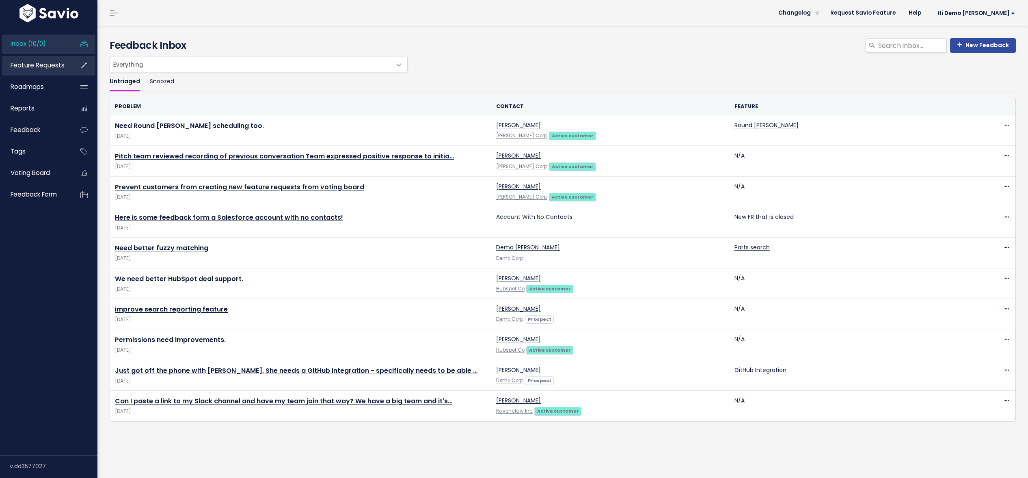
click at [31, 66] on span "Feature Requests" at bounding box center [38, 65] width 54 height 9
